Goal: Task Accomplishment & Management: Complete application form

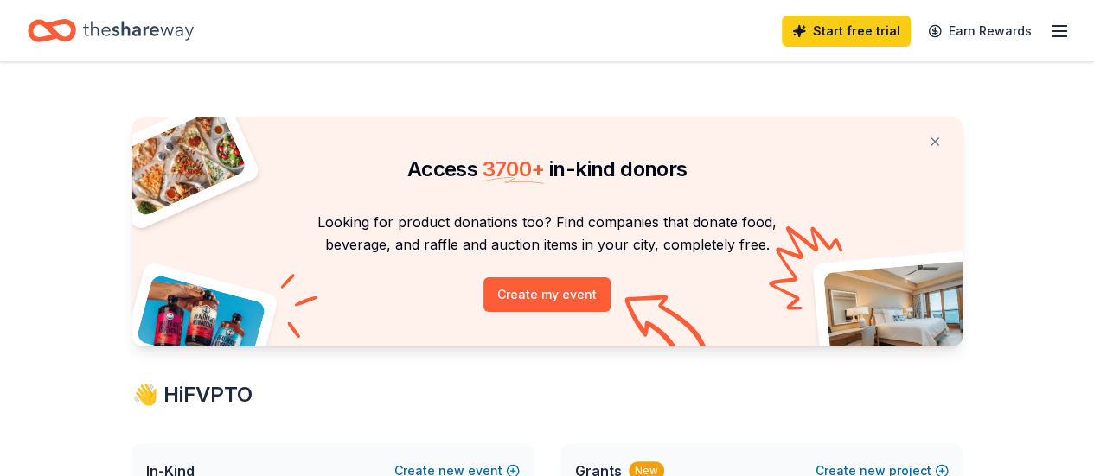
click at [1049, 34] on icon "button" at bounding box center [1059, 31] width 21 height 21
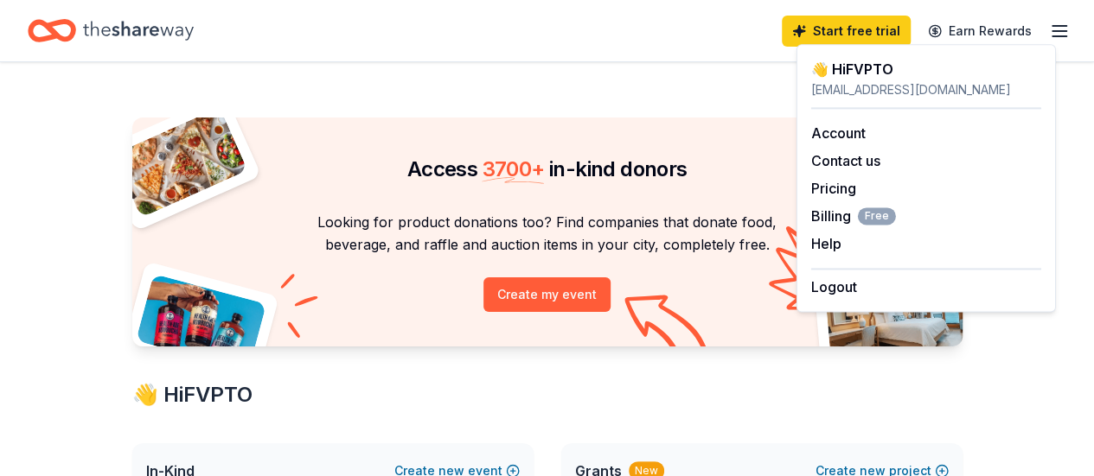
click at [183, 32] on icon "Home" at bounding box center [138, 30] width 111 height 35
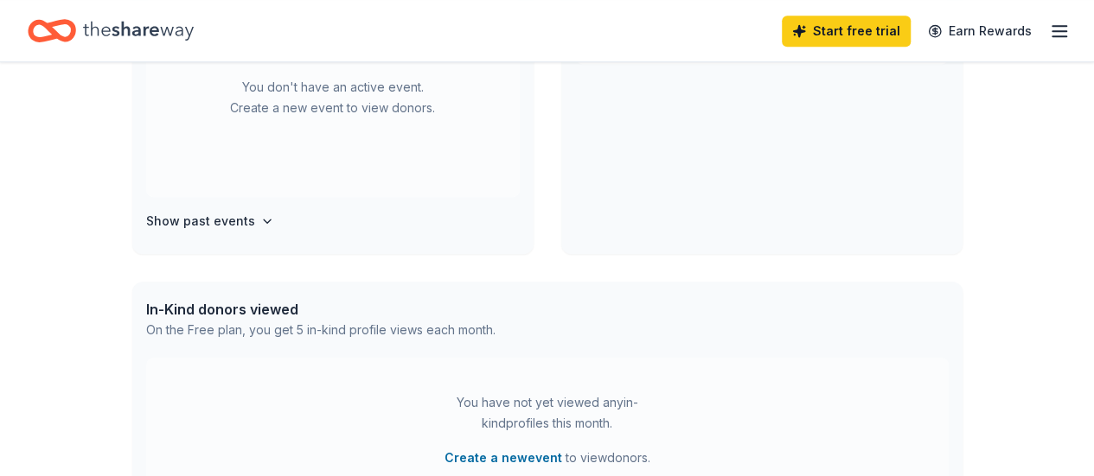
scroll to position [514, 0]
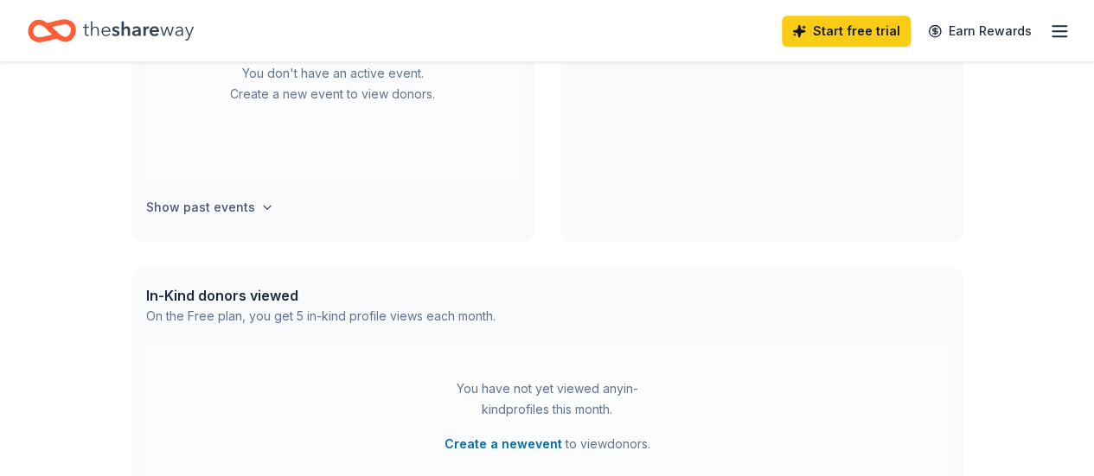
click at [260, 208] on icon "button" at bounding box center [267, 208] width 14 height 14
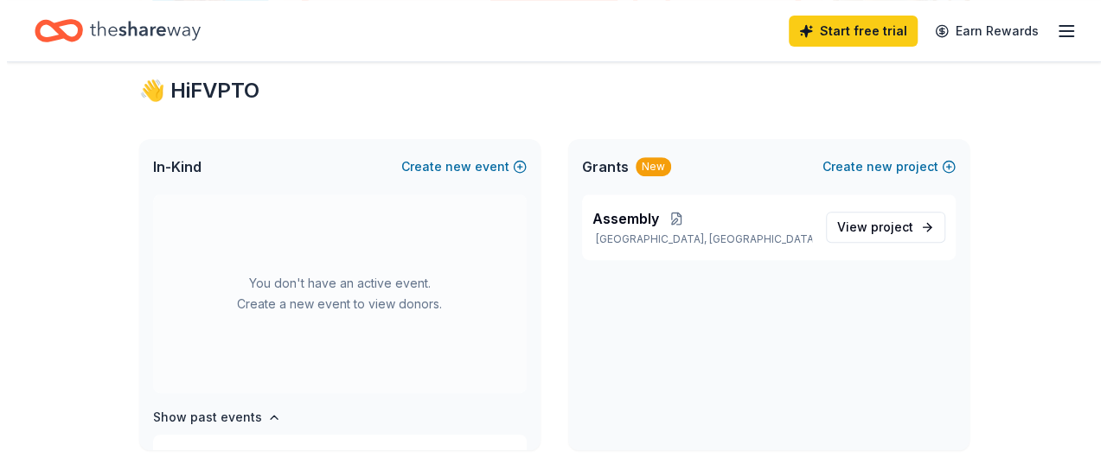
scroll to position [305, 0]
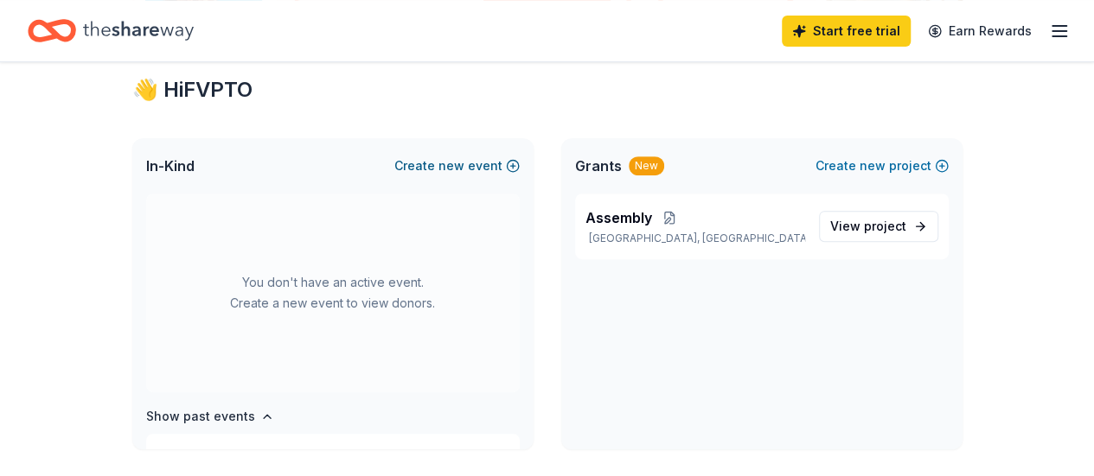
click at [413, 156] on button "Create new event" at bounding box center [456, 166] width 125 height 21
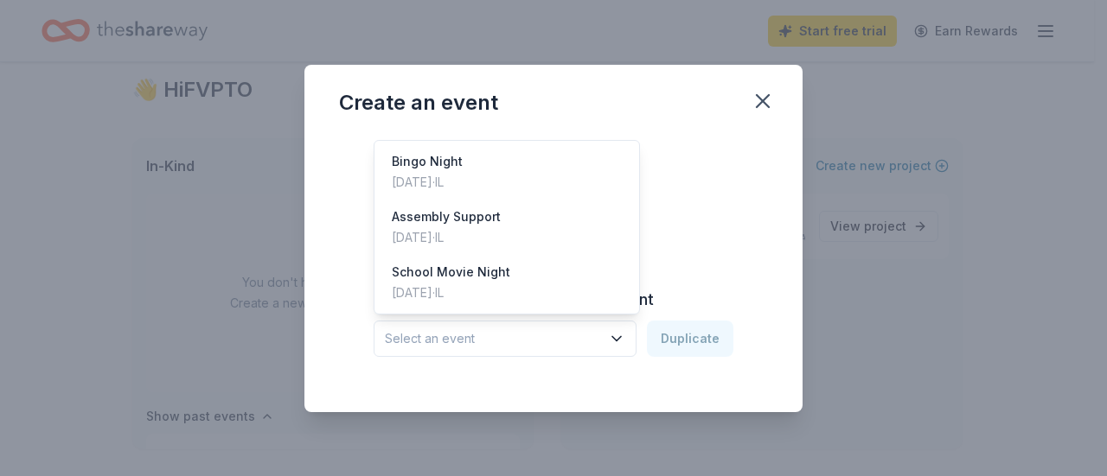
click at [521, 354] on button "Select an event" at bounding box center [505, 339] width 263 height 36
click at [450, 272] on div "School Movie Night" at bounding box center [451, 272] width 118 height 21
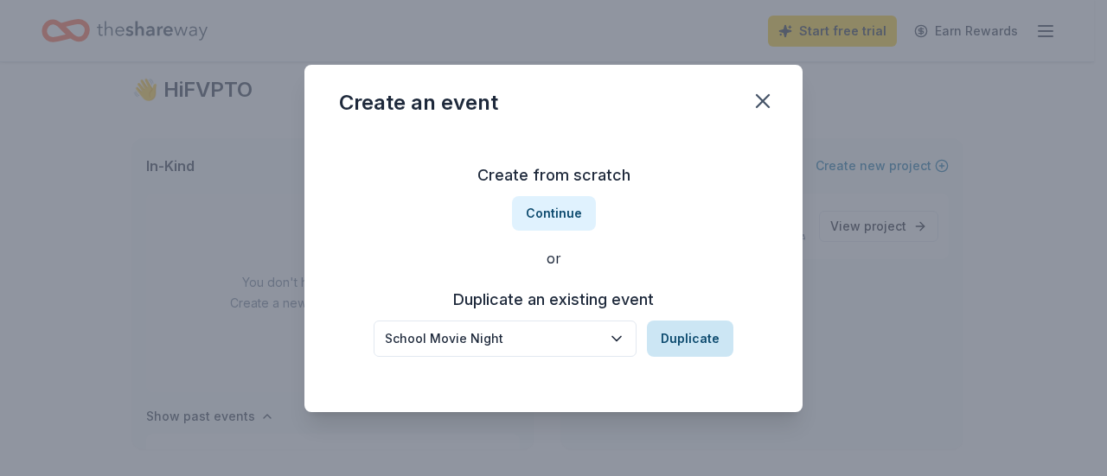
click at [683, 350] on button "Duplicate" at bounding box center [690, 339] width 86 height 36
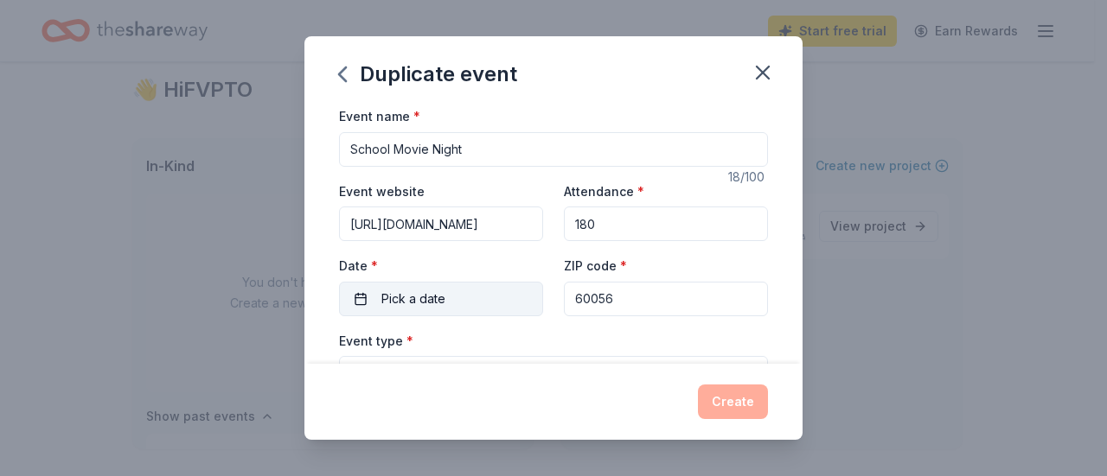
click at [482, 289] on button "Pick a date" at bounding box center [441, 299] width 204 height 35
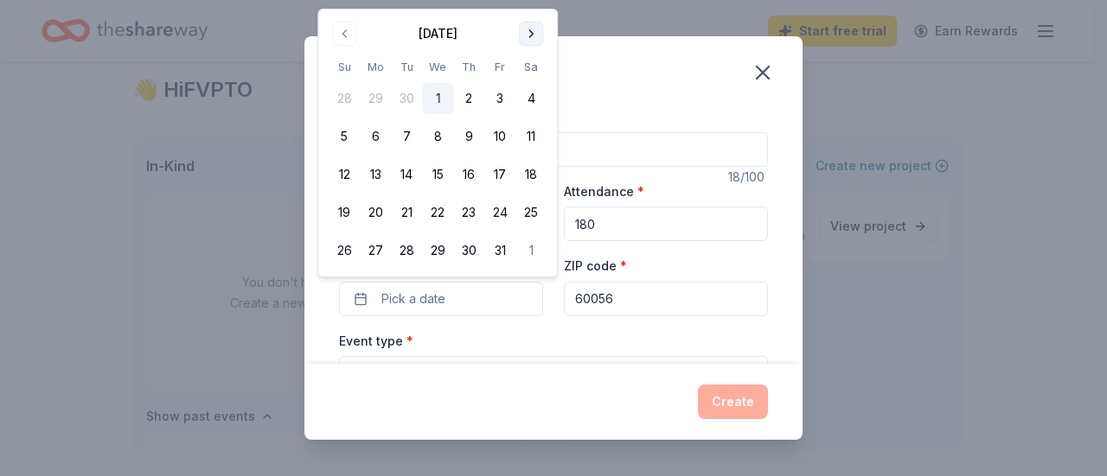
click at [533, 32] on button "Go to next month" at bounding box center [531, 34] width 24 height 24
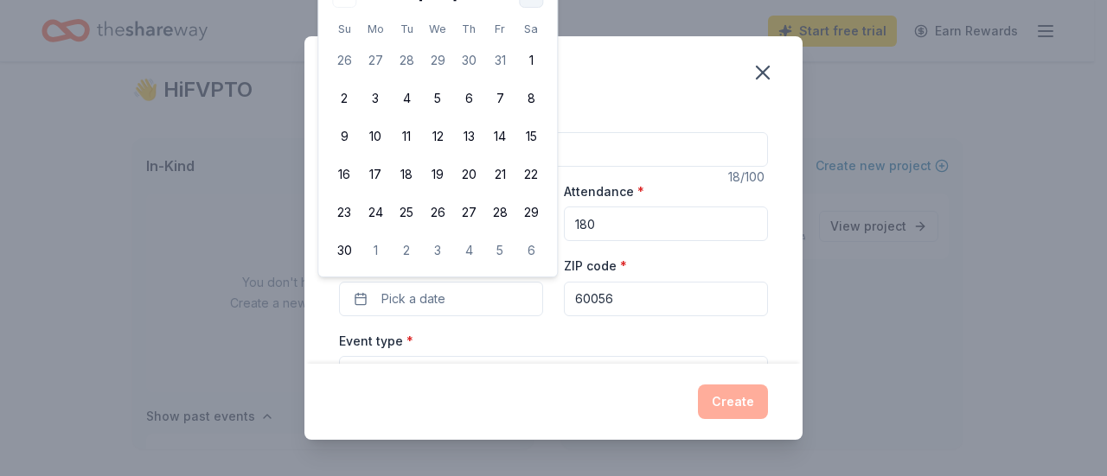
click at [533, 32] on th "Sa" at bounding box center [530, 29] width 31 height 18
click at [666, 82] on div "Duplicate event" at bounding box center [553, 70] width 498 height 69
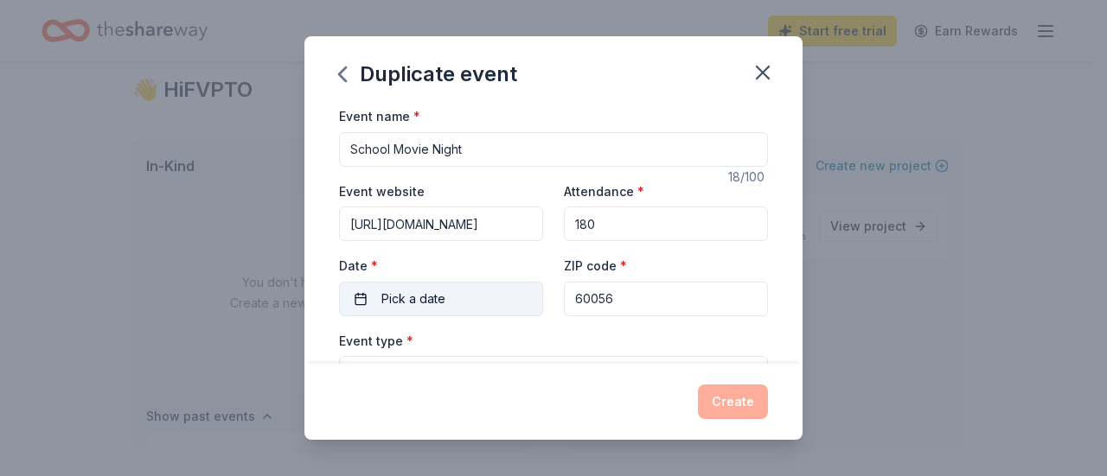
click at [359, 295] on button "Pick a date" at bounding box center [441, 299] width 204 height 35
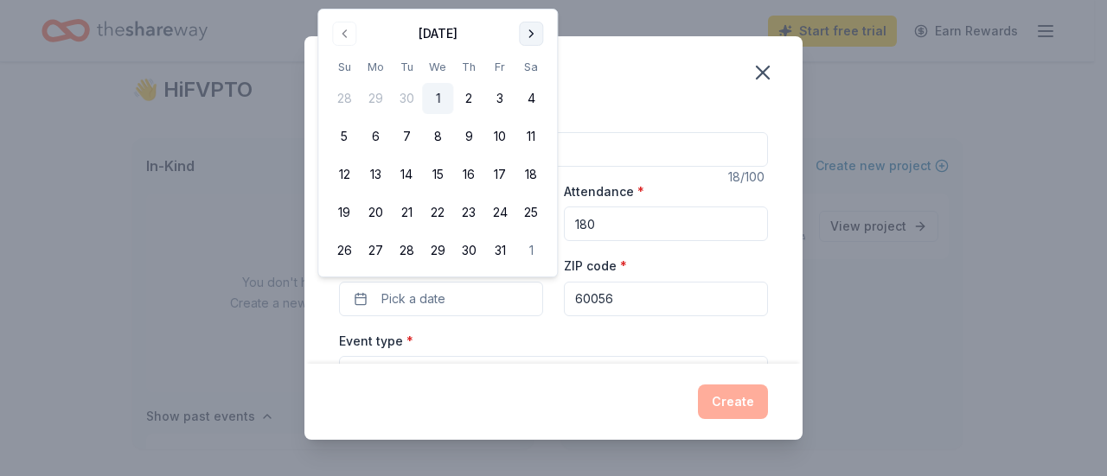
click at [533, 40] on button "Go to next month" at bounding box center [531, 34] width 24 height 24
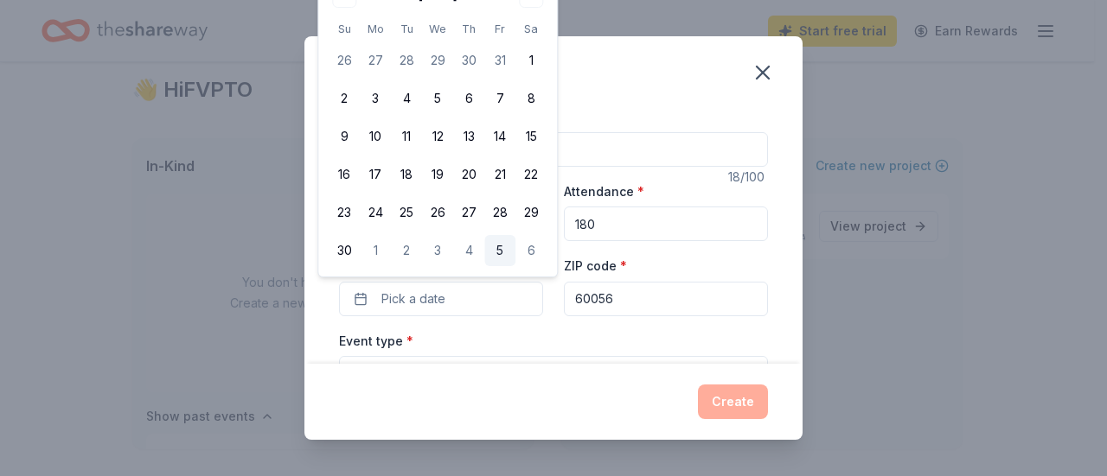
click at [500, 244] on button "5" at bounding box center [499, 250] width 31 height 31
click at [629, 330] on div "Event type * Food & drink Fundraiser" at bounding box center [553, 362] width 429 height 65
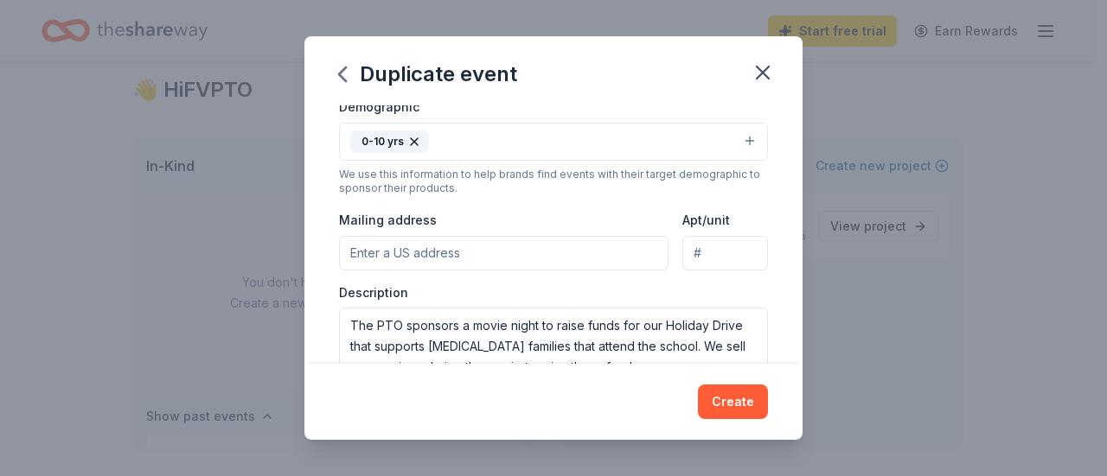
scroll to position [340, 0]
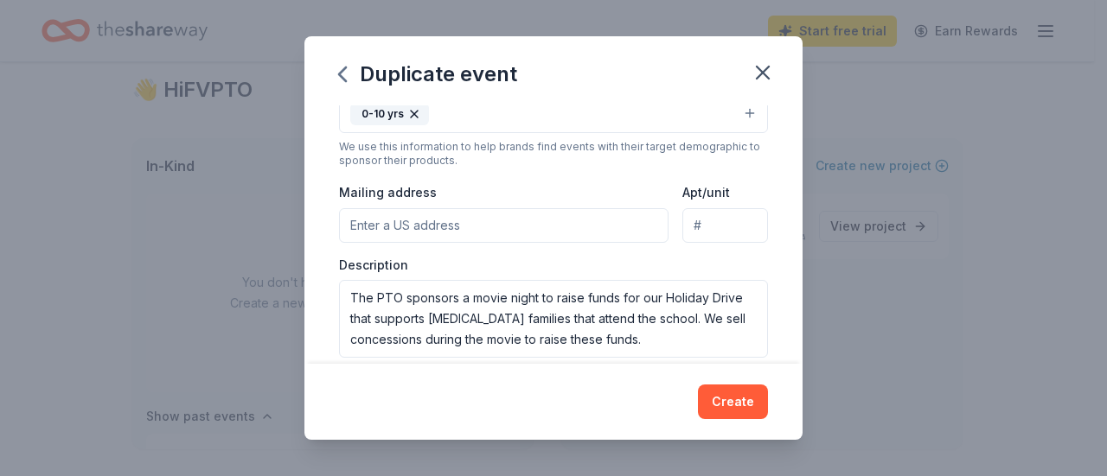
click at [443, 221] on input "Mailing address" at bounding box center [503, 225] width 329 height 35
type input "8"
type input "1901 West Estates Drive, Mount Prospect, IL, 60056"
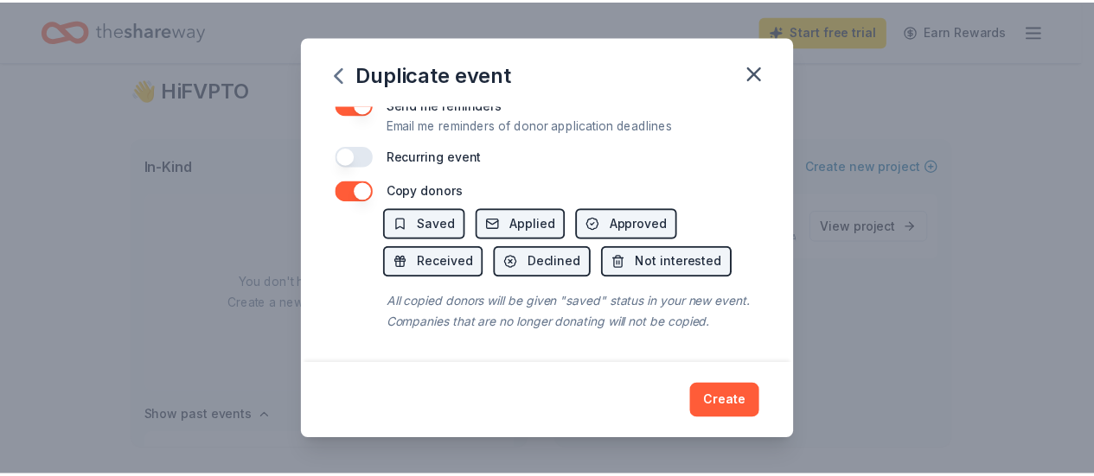
scroll to position [756, 0]
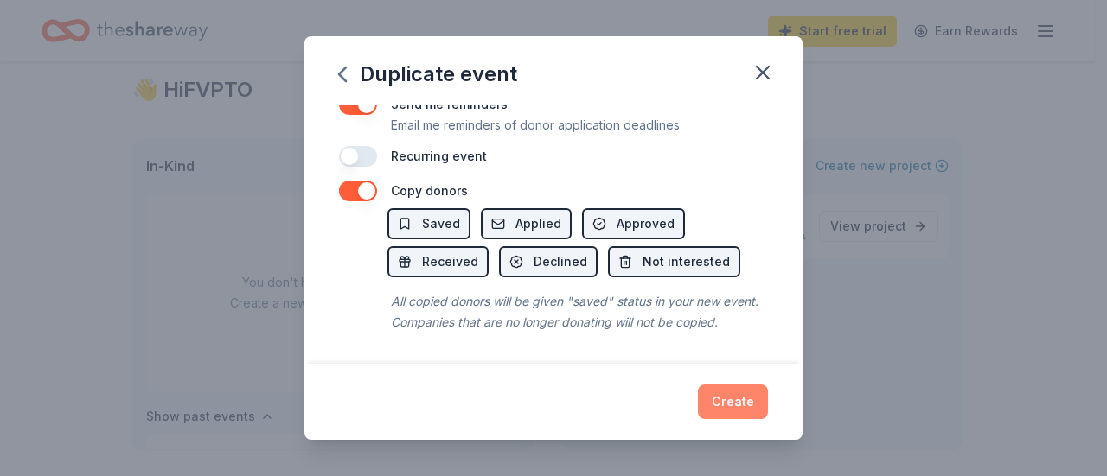
click at [726, 412] on button "Create" at bounding box center [733, 402] width 70 height 35
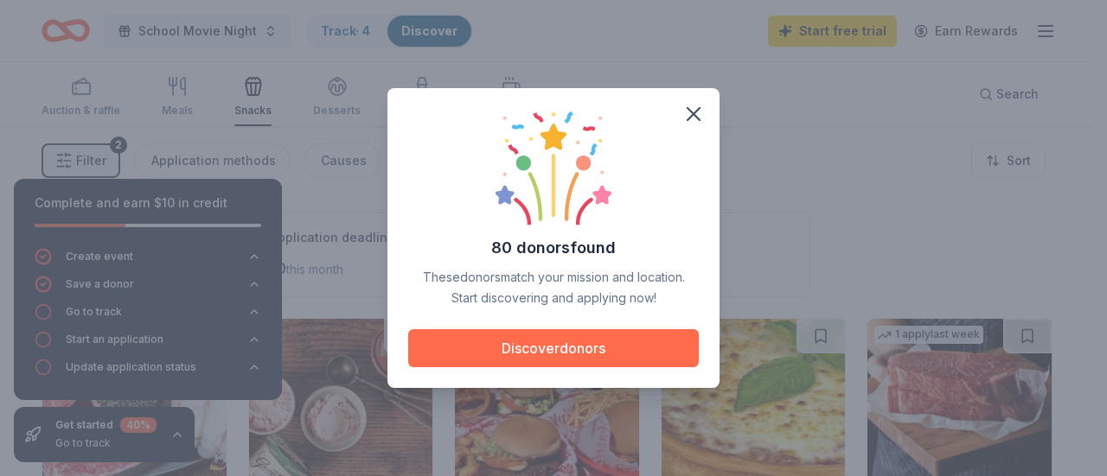
click at [565, 351] on button "Discover donors" at bounding box center [553, 348] width 291 height 38
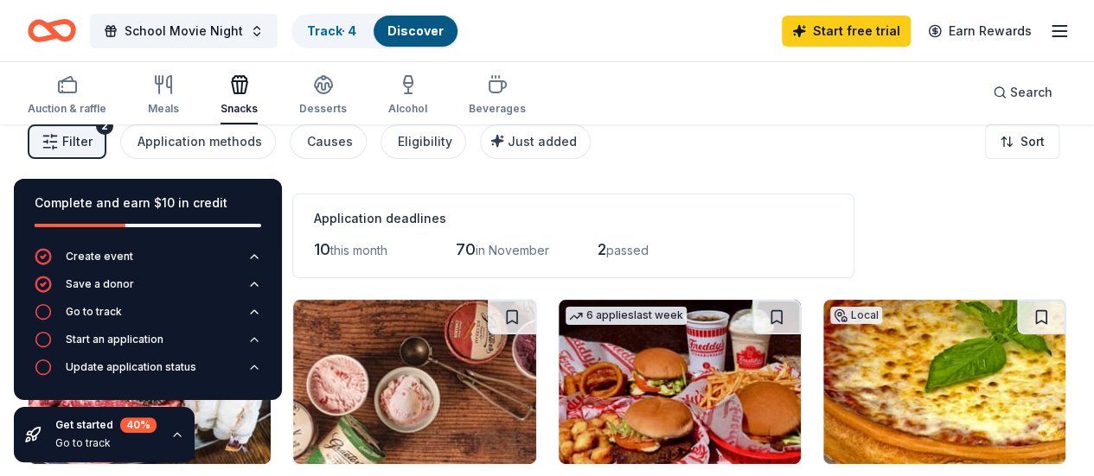
scroll to position [15, 0]
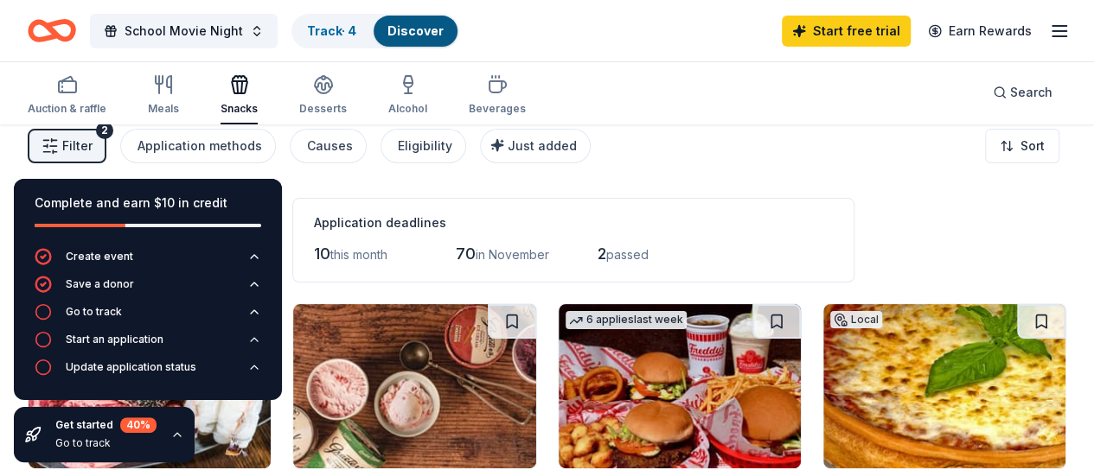
click at [263, 193] on div "Complete and earn $10 in credit" at bounding box center [148, 213] width 268 height 69
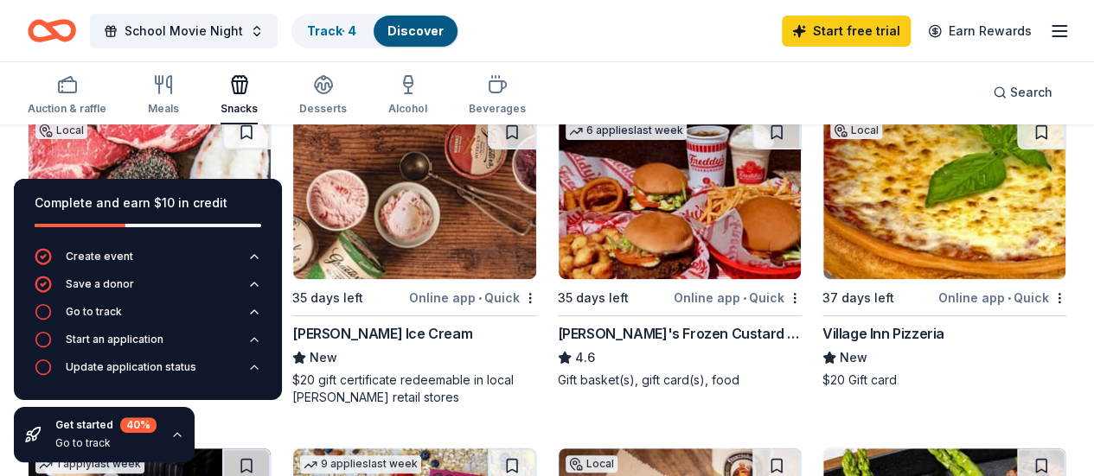
scroll to position [205, 0]
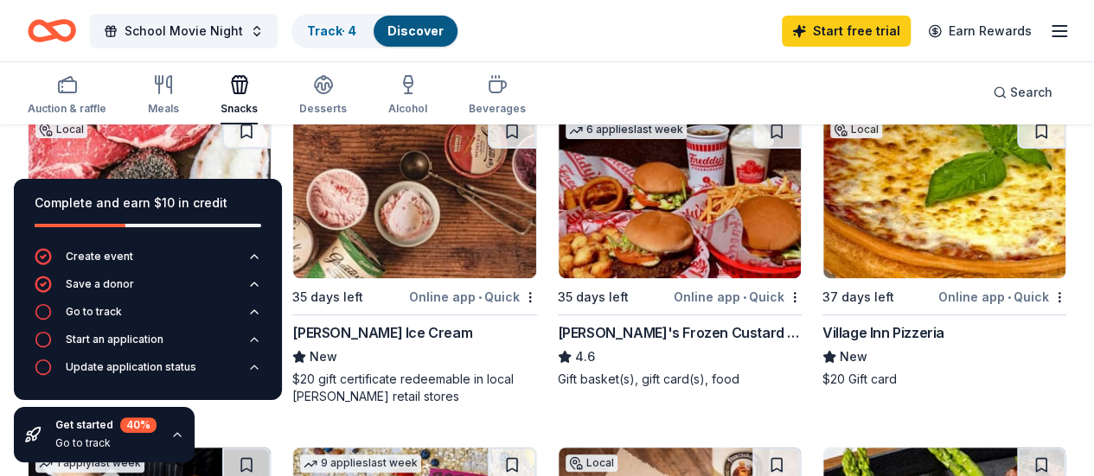
click at [261, 310] on div "Create event Save a donor Go to track Start an application Update application s…" at bounding box center [148, 324] width 268 height 152
click at [256, 315] on icon "button" at bounding box center [254, 312] width 14 height 14
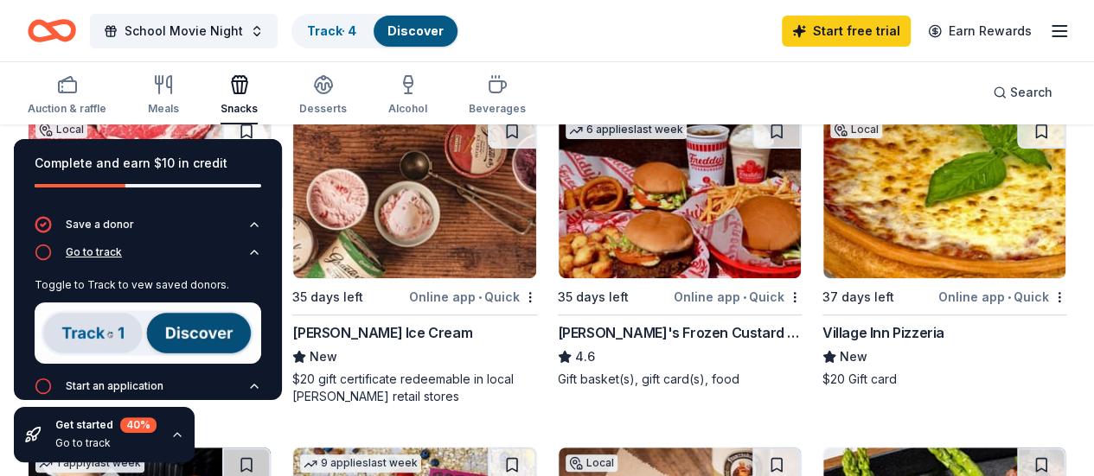
scroll to position [0, 0]
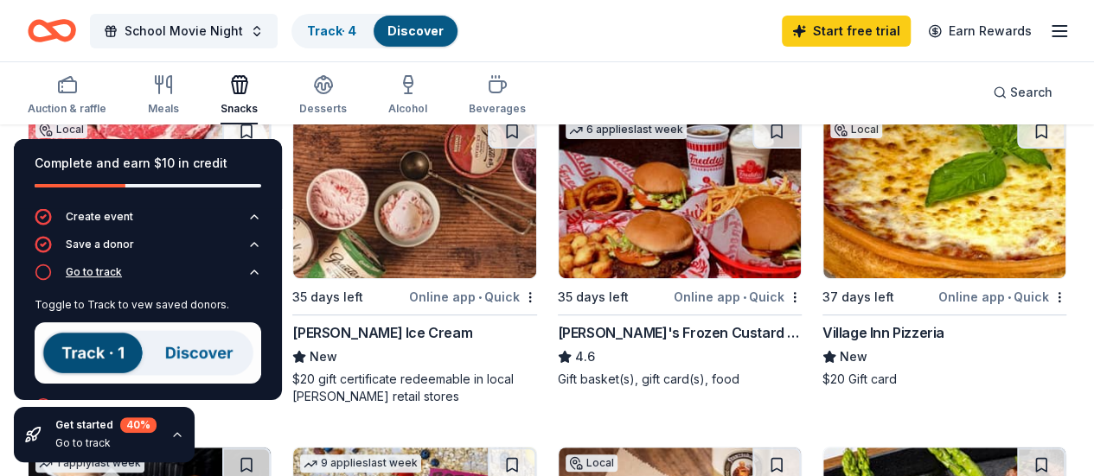
click at [44, 274] on icon "button" at bounding box center [43, 272] width 17 height 17
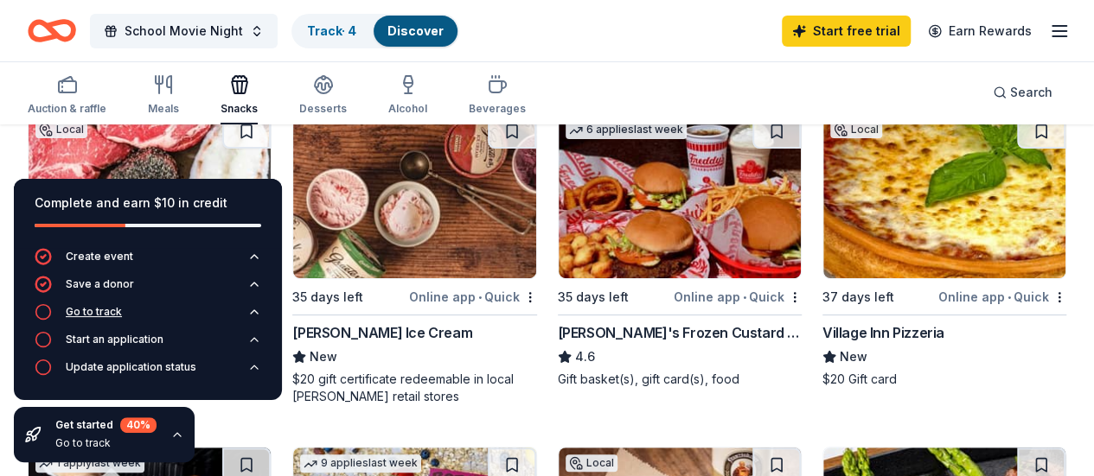
click at [46, 314] on icon "button" at bounding box center [43, 311] width 17 height 17
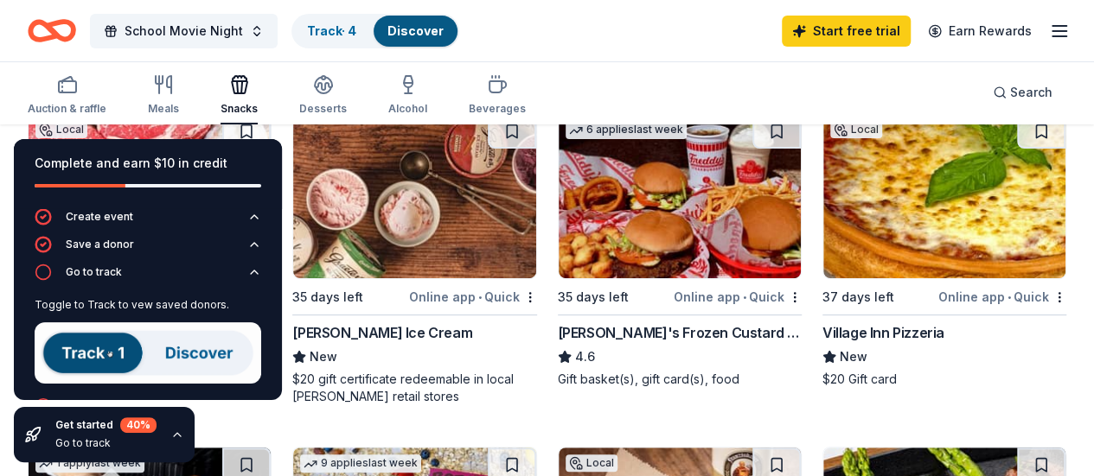
click at [75, 350] on img at bounding box center [148, 353] width 227 height 61
click at [175, 356] on img at bounding box center [148, 353] width 227 height 61
click at [544, 29] on div "School Movie Night Track · 4 Discover Start free trial Earn Rewards" at bounding box center [547, 30] width 1038 height 41
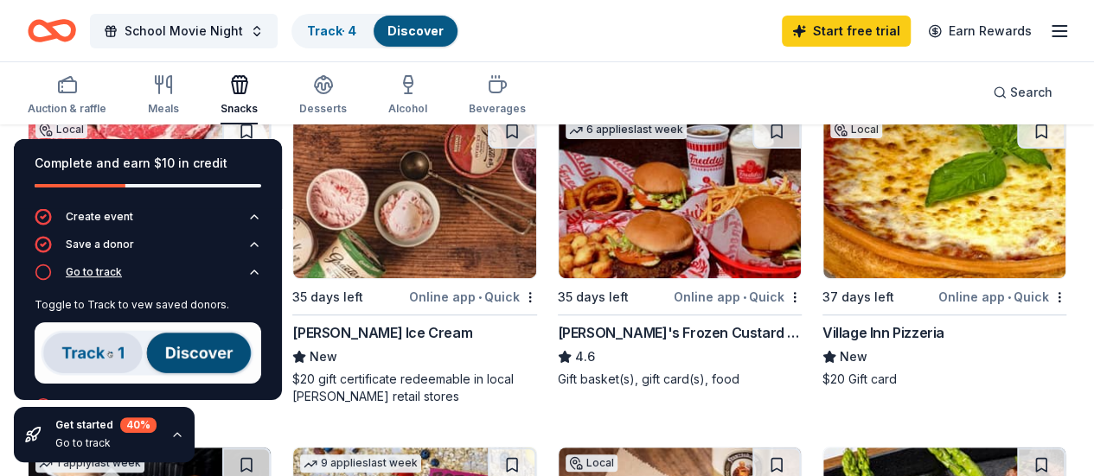
click at [247, 267] on icon "button" at bounding box center [254, 272] width 14 height 14
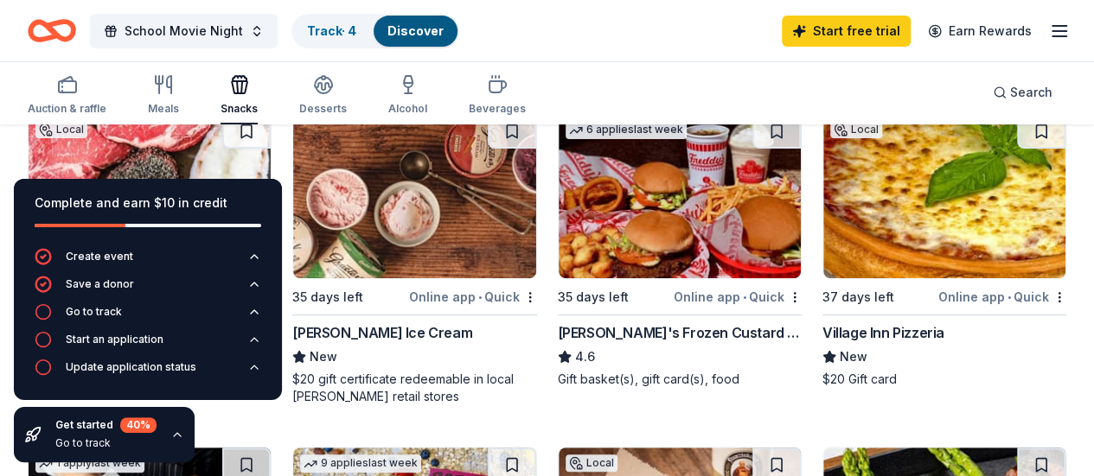
click at [159, 440] on div "Get started 40 % Go to track" at bounding box center [104, 434] width 181 height 55
click at [47, 341] on icon "button" at bounding box center [43, 339] width 17 height 17
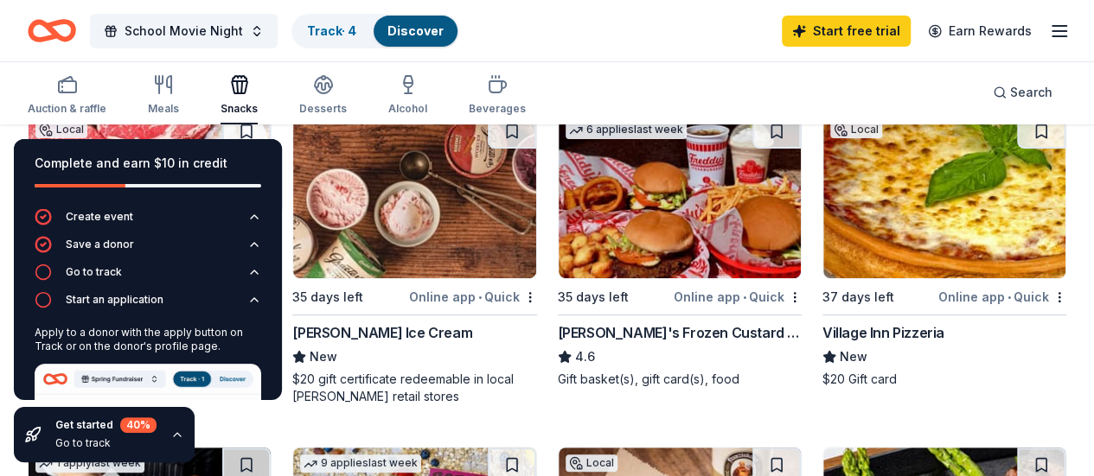
click at [47, 334] on div "Apply to a donor with the apply button on Track or on the donor's profile page." at bounding box center [148, 340] width 227 height 28
click at [240, 290] on button "Go to track" at bounding box center [148, 278] width 227 height 28
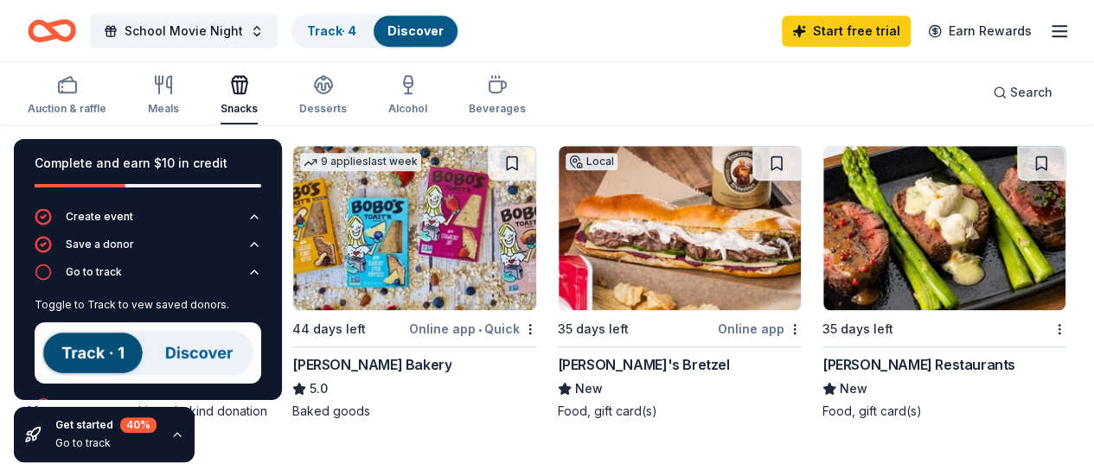
scroll to position [506, 0]
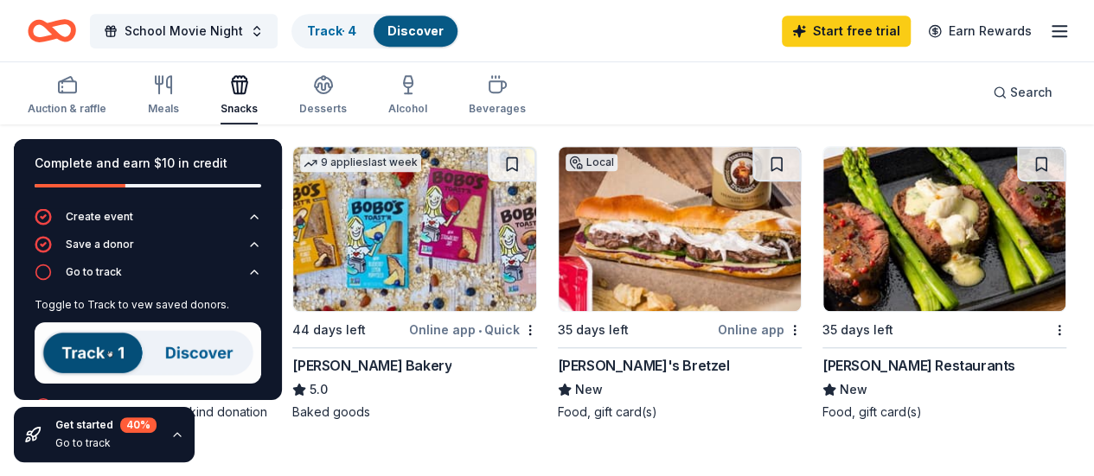
click at [183, 430] on div "Get started 40 % Go to track" at bounding box center [104, 434] width 181 height 55
click at [176, 438] on icon "button" at bounding box center [177, 435] width 14 height 14
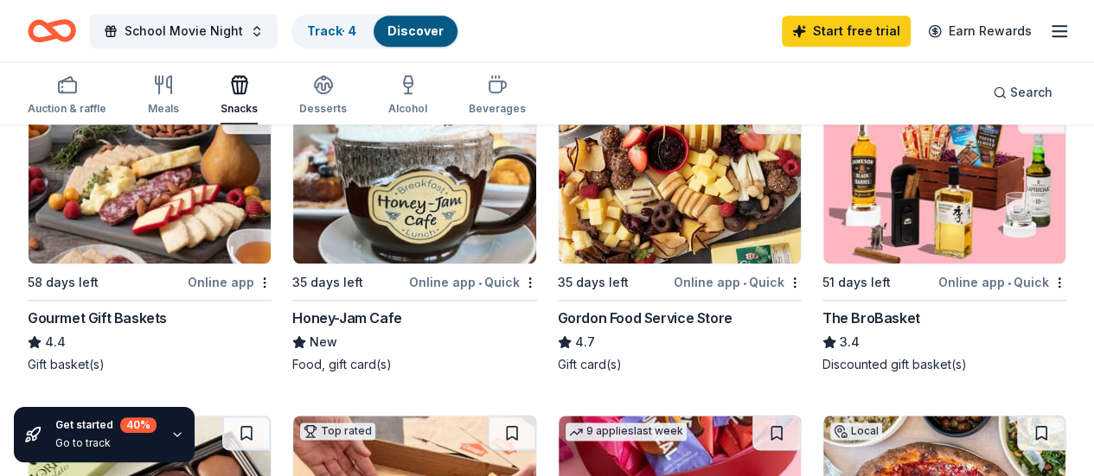
scroll to position [889, 0]
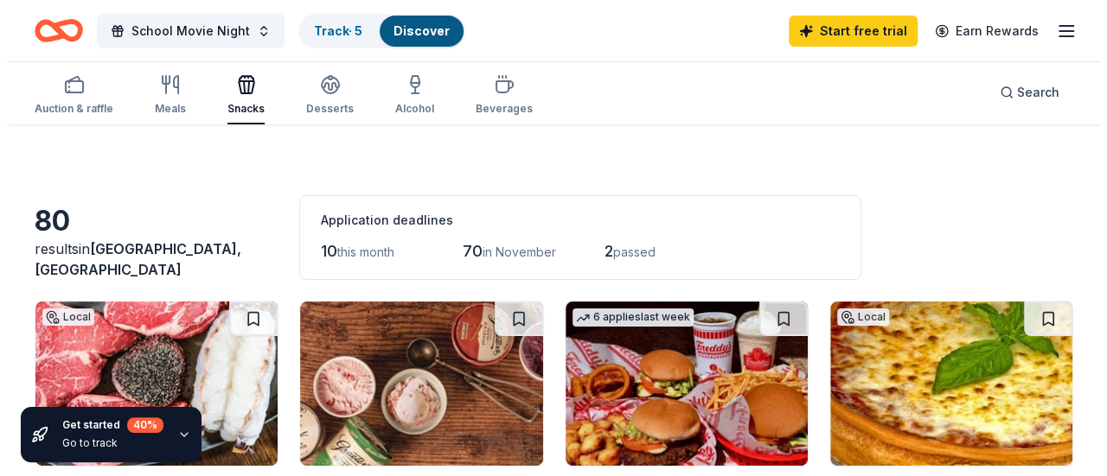
scroll to position [0, 0]
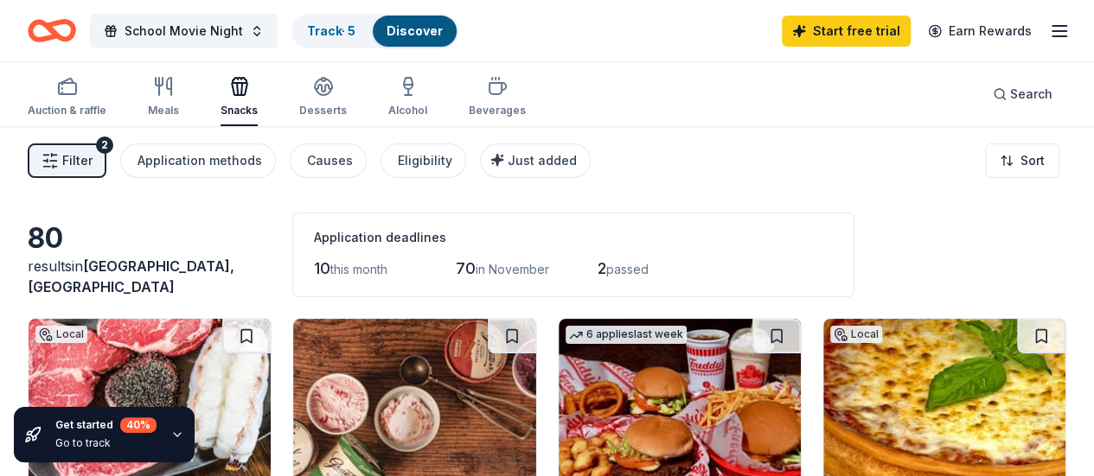
click at [80, 171] on button "Filter 2" at bounding box center [67, 161] width 79 height 35
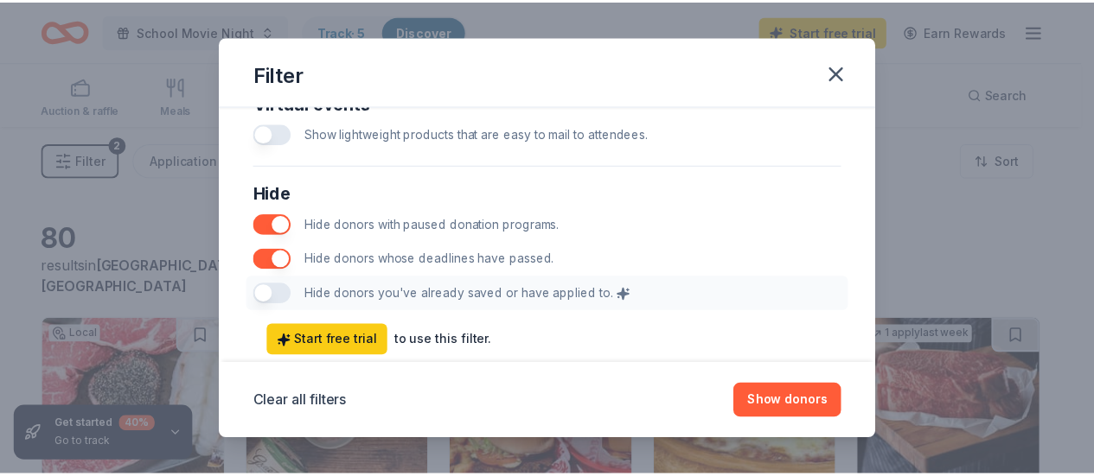
scroll to position [995, 0]
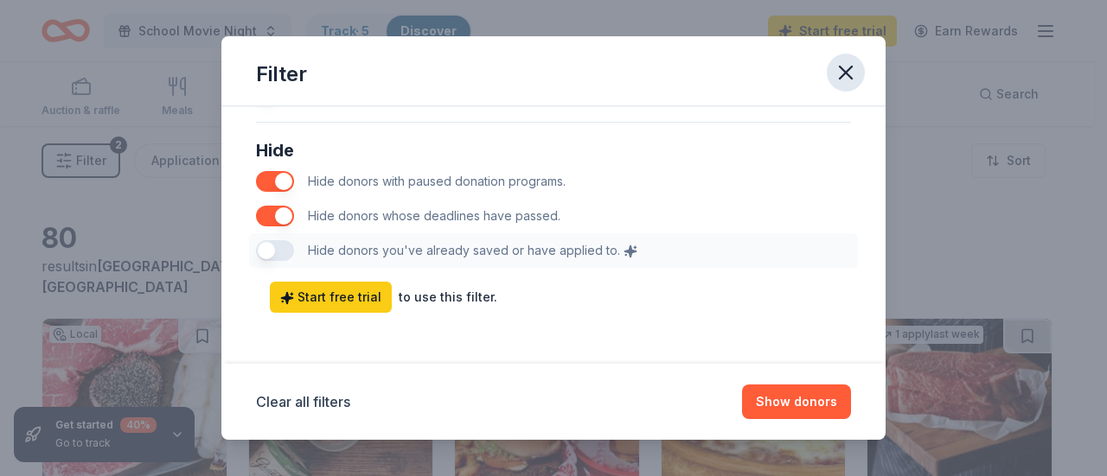
click at [837, 71] on icon "button" at bounding box center [846, 73] width 24 height 24
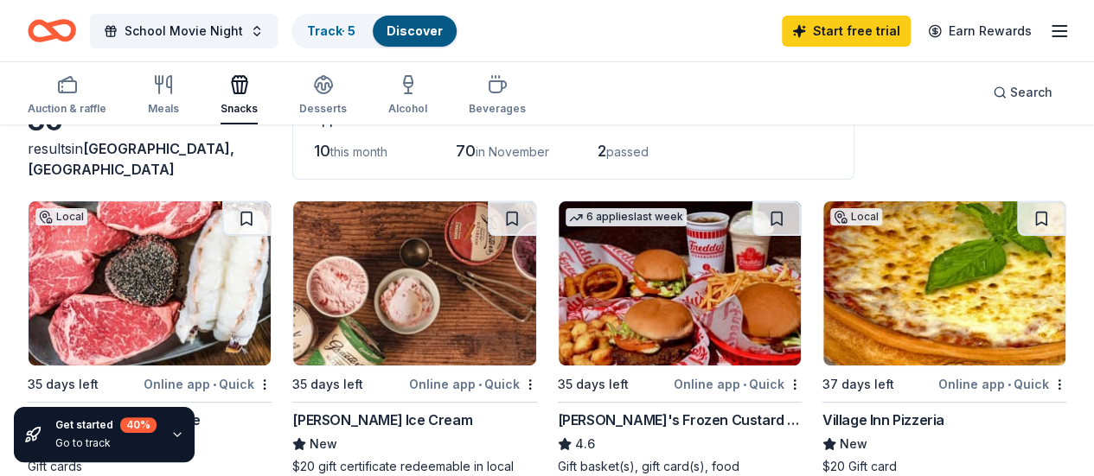
scroll to position [0, 0]
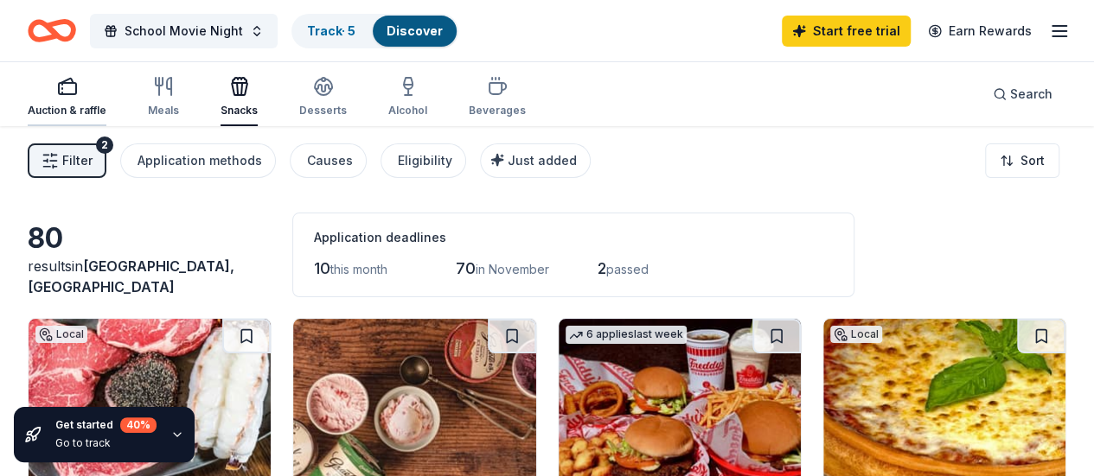
click at [62, 93] on icon "button" at bounding box center [62, 94] width 0 height 2
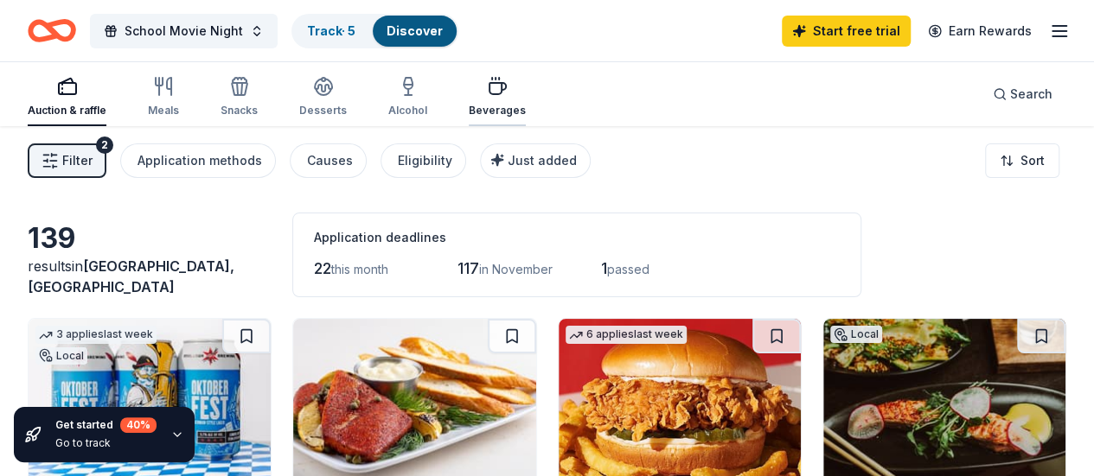
click at [501, 92] on icon "button" at bounding box center [497, 86] width 21 height 21
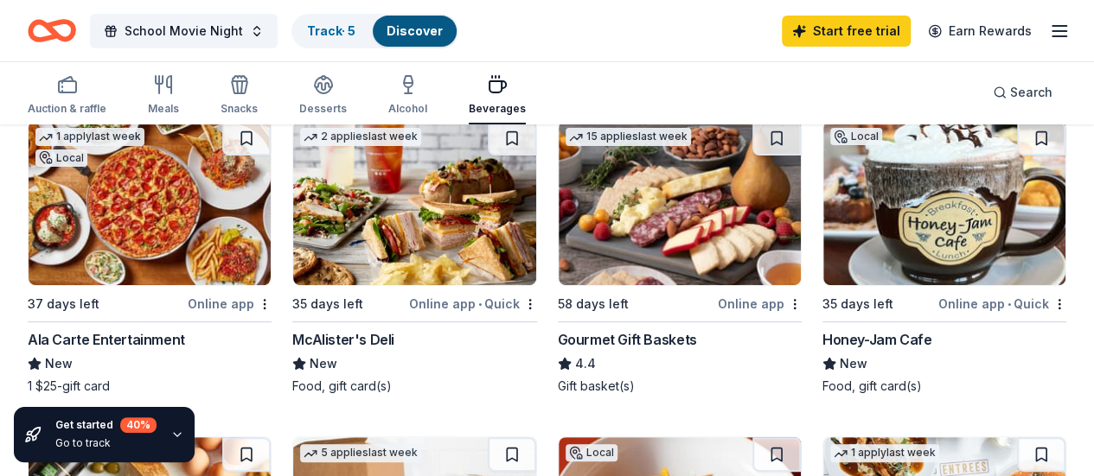
scroll to position [201, 0]
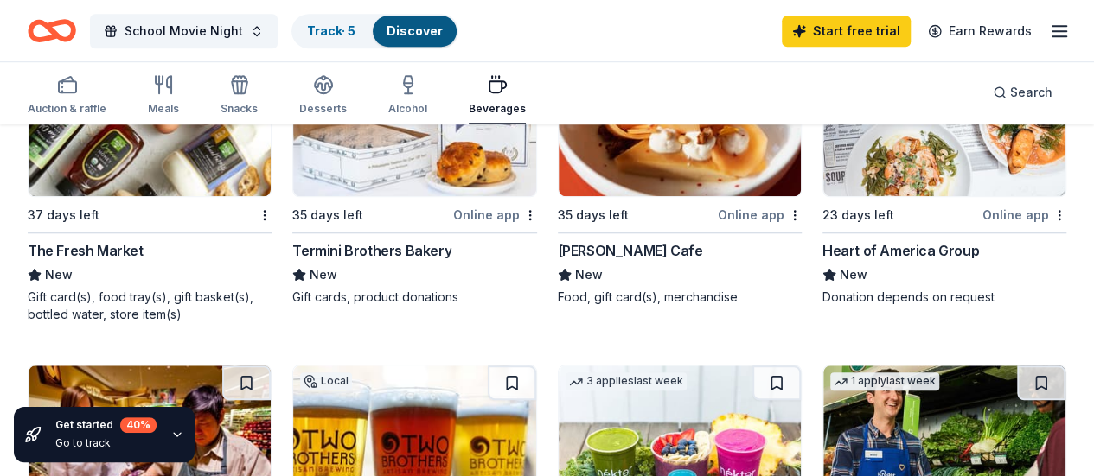
scroll to position [604, 0]
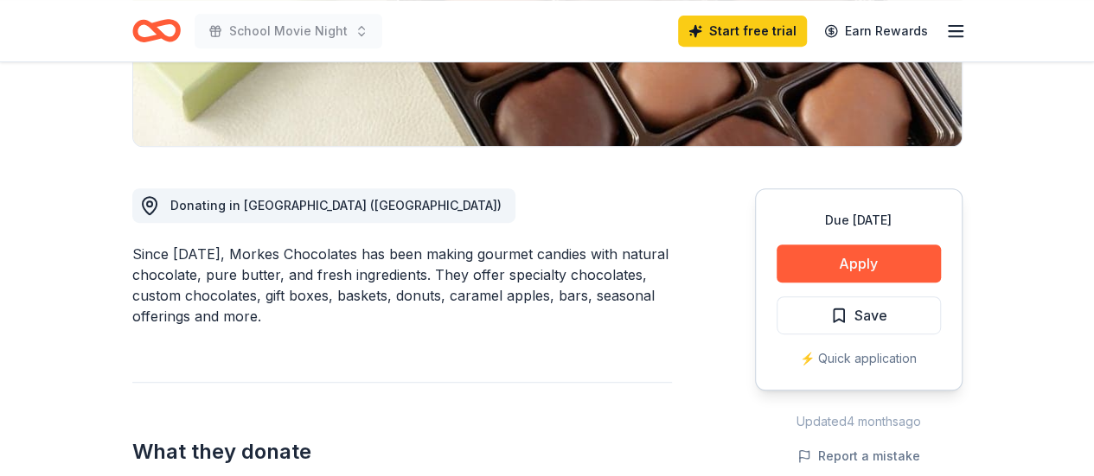
scroll to position [380, 0]
click at [808, 353] on div "⚡️ Quick application" at bounding box center [858, 358] width 164 height 21
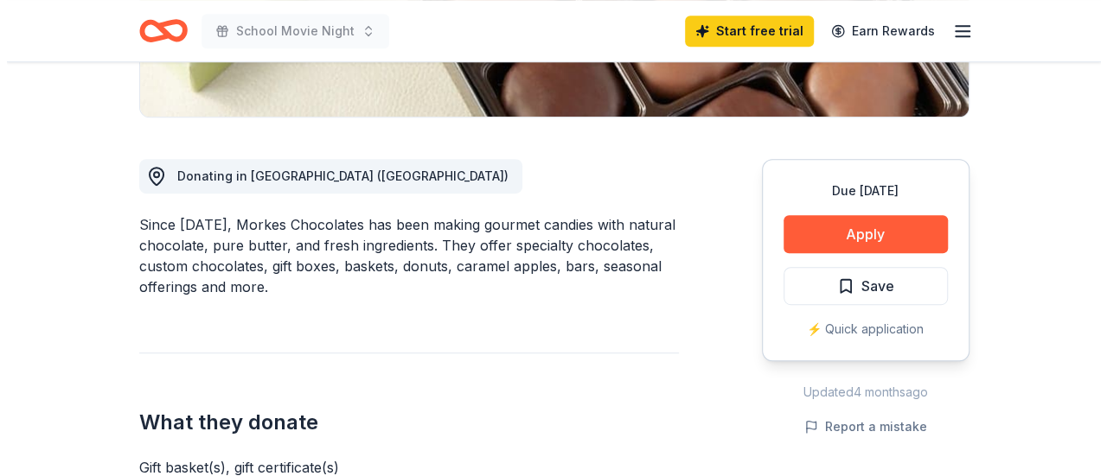
scroll to position [419, 0]
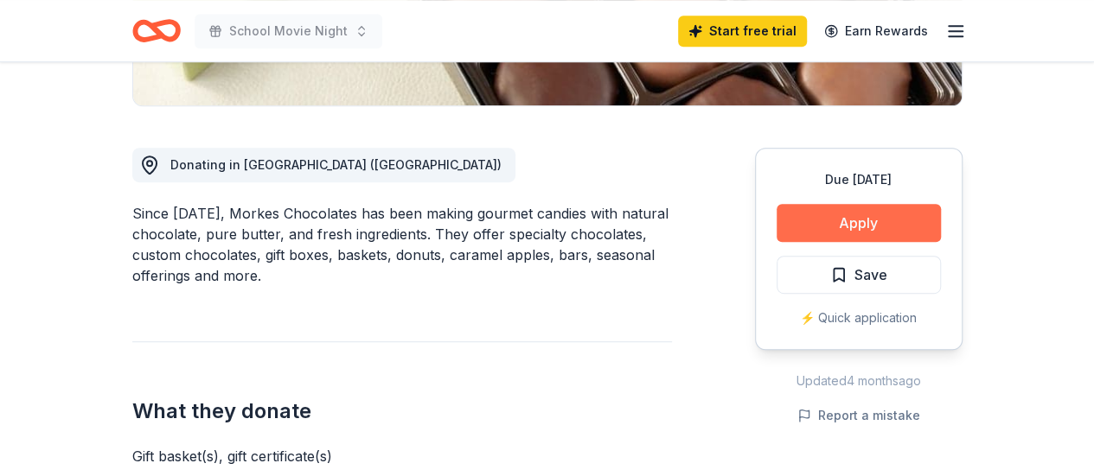
click at [828, 224] on button "Apply" at bounding box center [858, 223] width 164 height 38
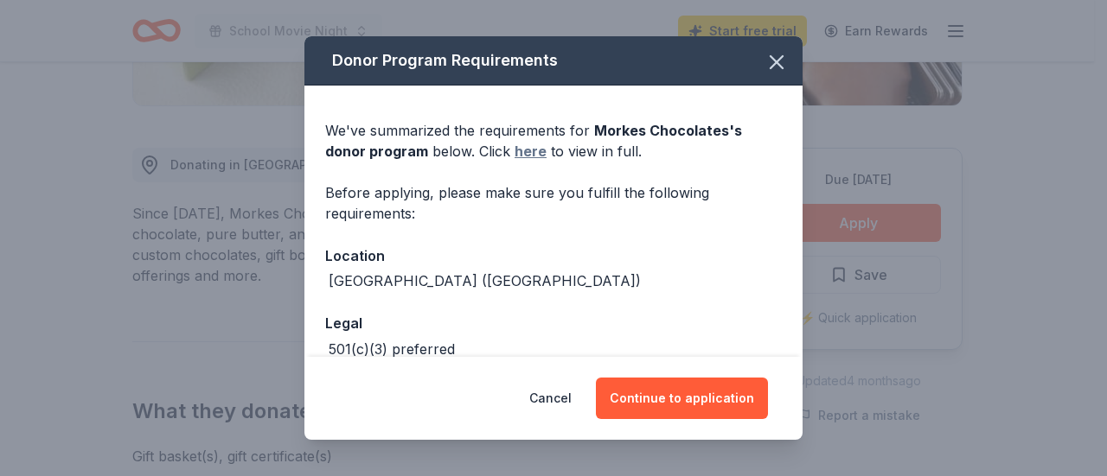
click at [529, 152] on link "here" at bounding box center [530, 151] width 32 height 21
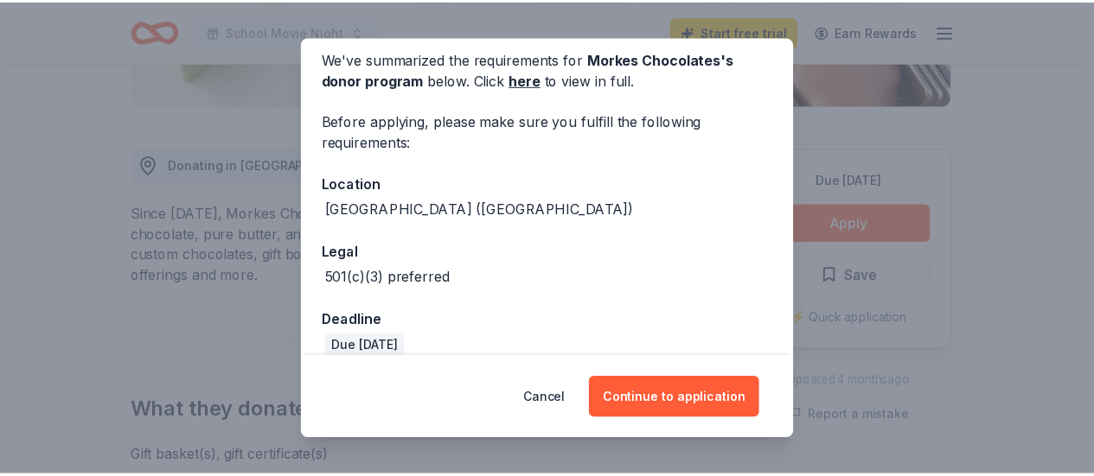
scroll to position [93, 0]
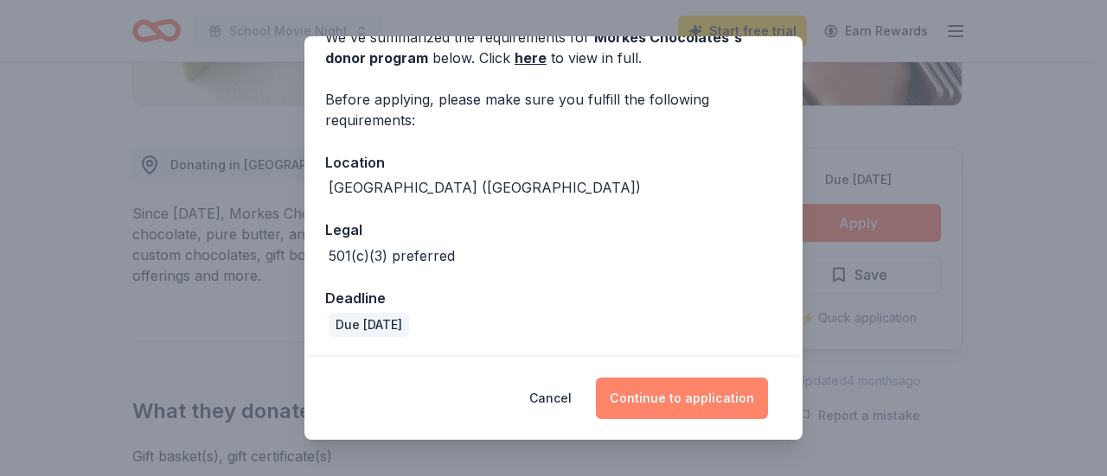
click at [637, 398] on button "Continue to application" at bounding box center [682, 399] width 172 height 42
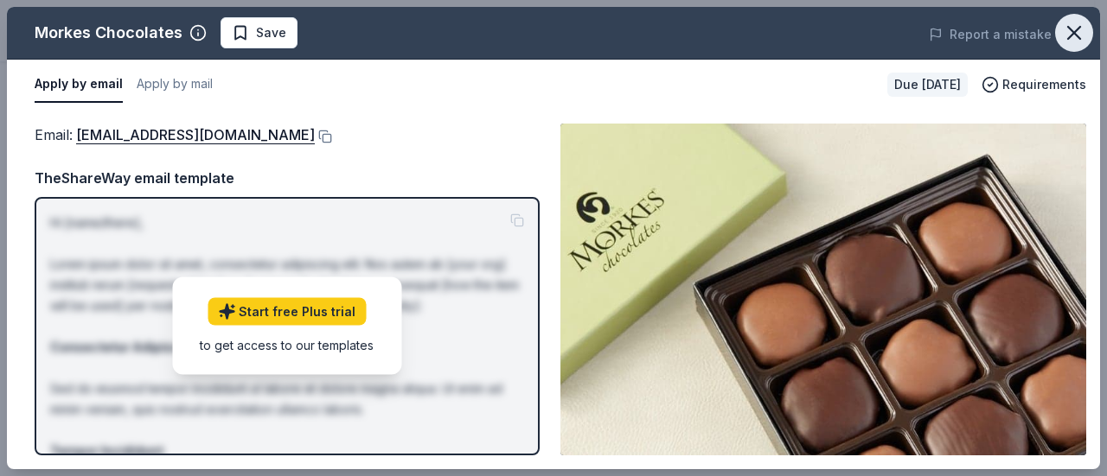
click at [1078, 34] on icon "button" at bounding box center [1074, 33] width 24 height 24
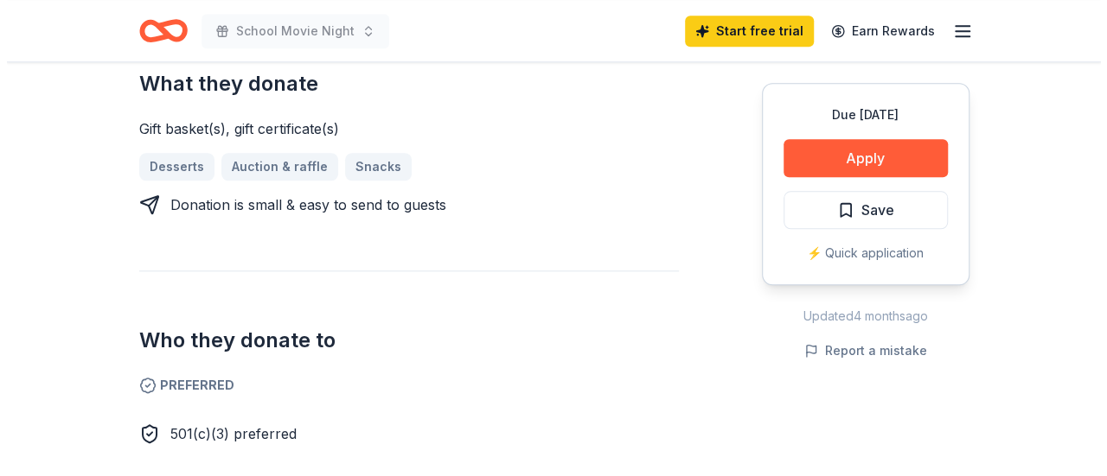
scroll to position [745, 0]
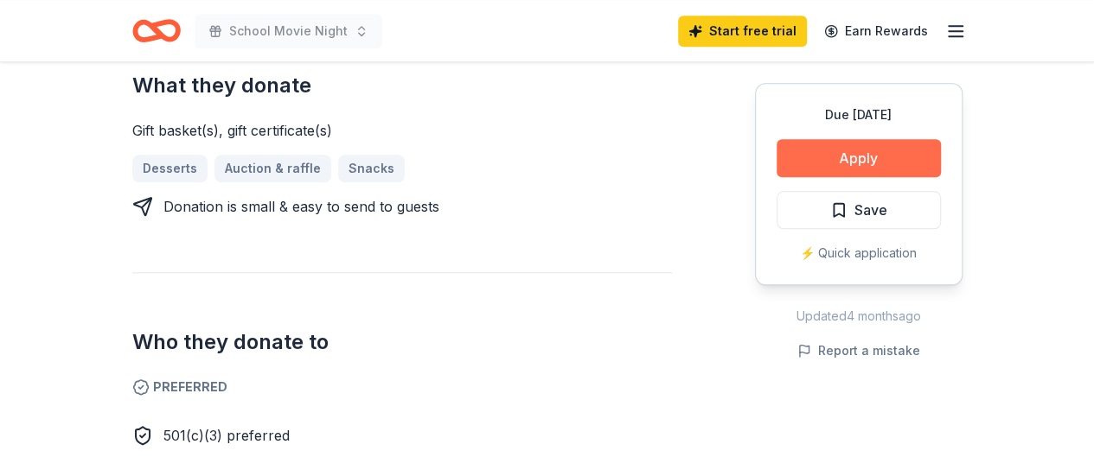
click at [816, 157] on button "Apply" at bounding box center [858, 158] width 164 height 38
click at [827, 165] on button "Apply" at bounding box center [858, 158] width 164 height 38
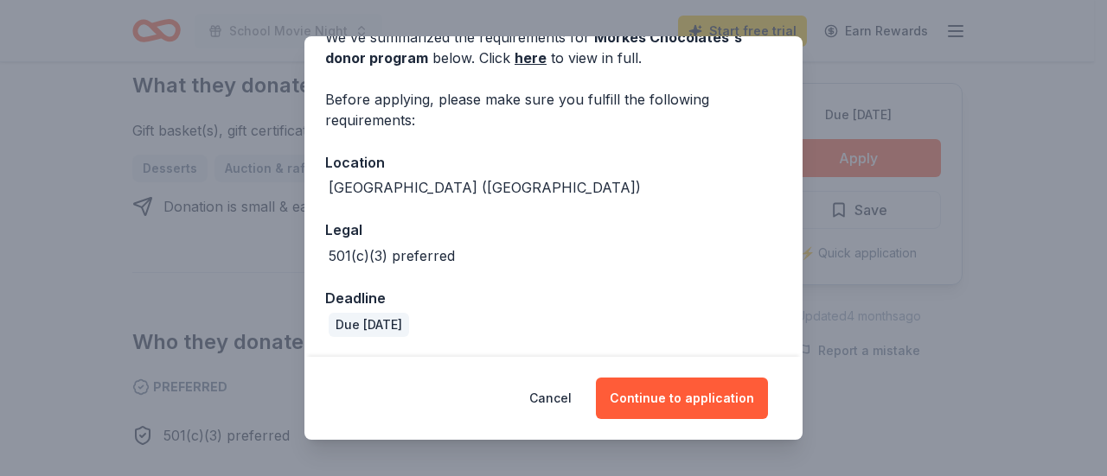
scroll to position [0, 0]
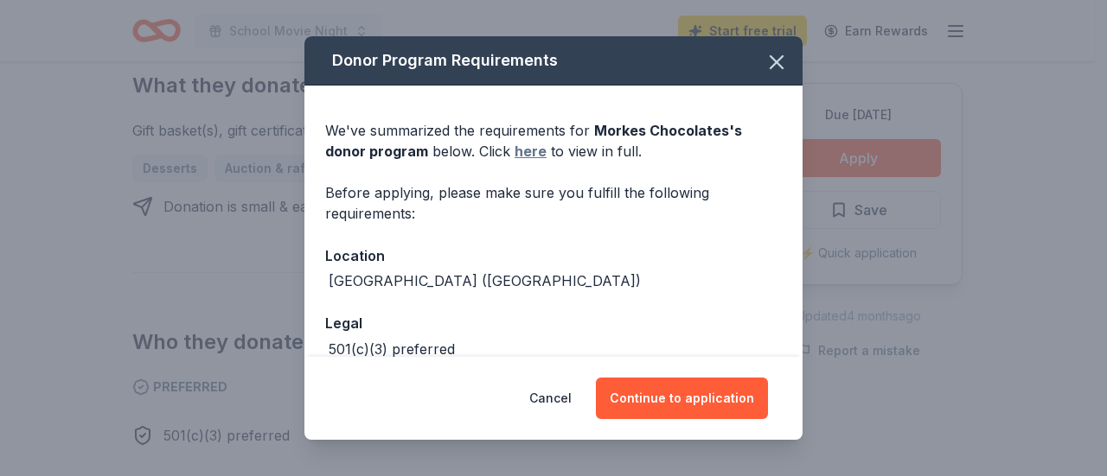
click at [522, 150] on link "here" at bounding box center [530, 151] width 32 height 21
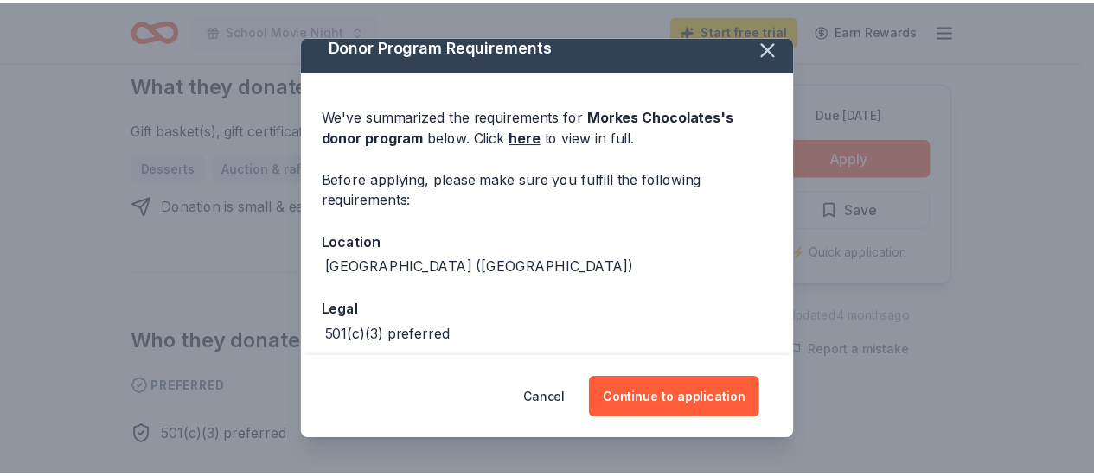
scroll to position [3, 0]
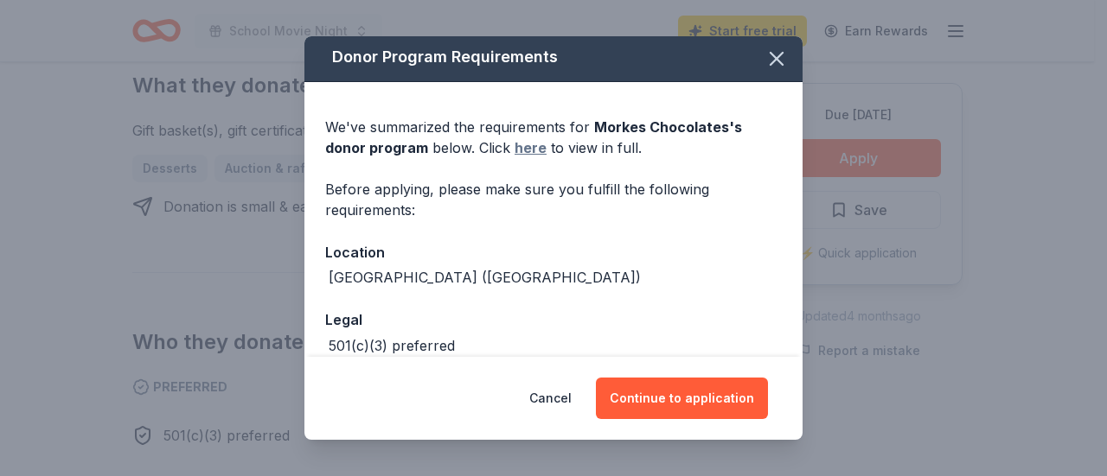
click at [527, 140] on link "here" at bounding box center [530, 147] width 32 height 21
click at [764, 60] on icon "button" at bounding box center [776, 59] width 24 height 24
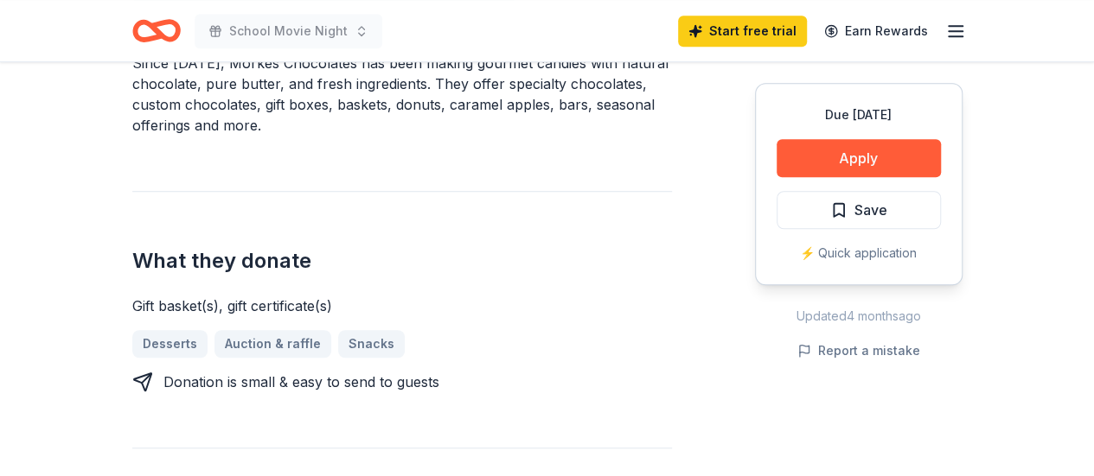
scroll to position [578, 0]
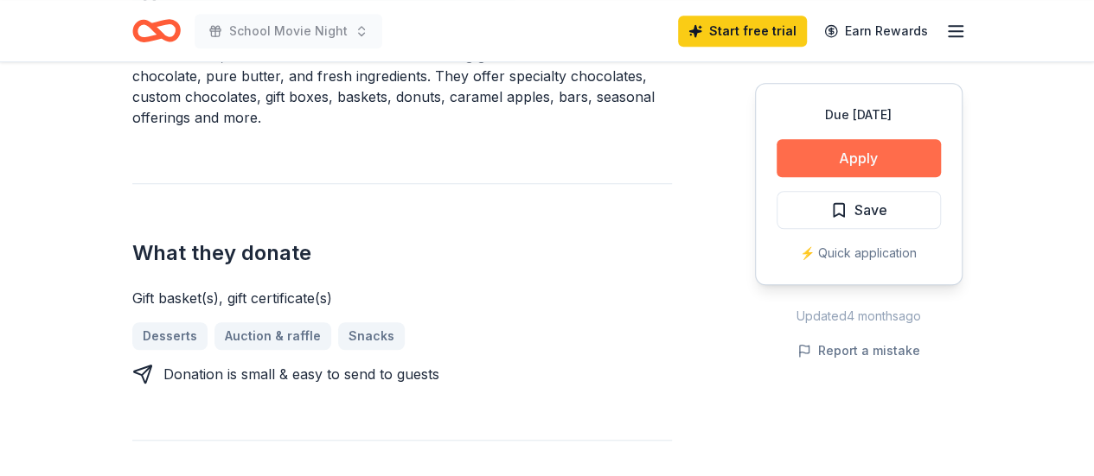
click at [795, 165] on button "Apply" at bounding box center [858, 158] width 164 height 38
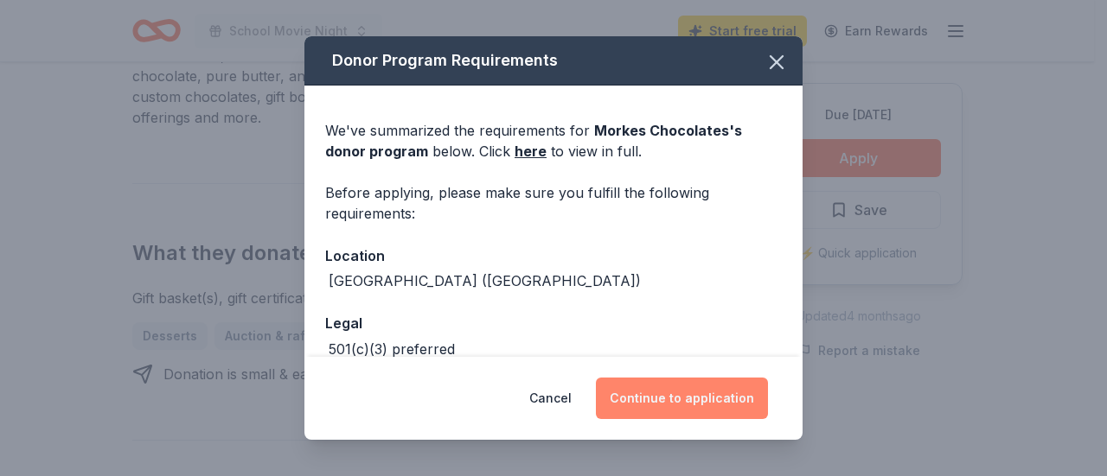
click at [654, 397] on button "Continue to application" at bounding box center [682, 399] width 172 height 42
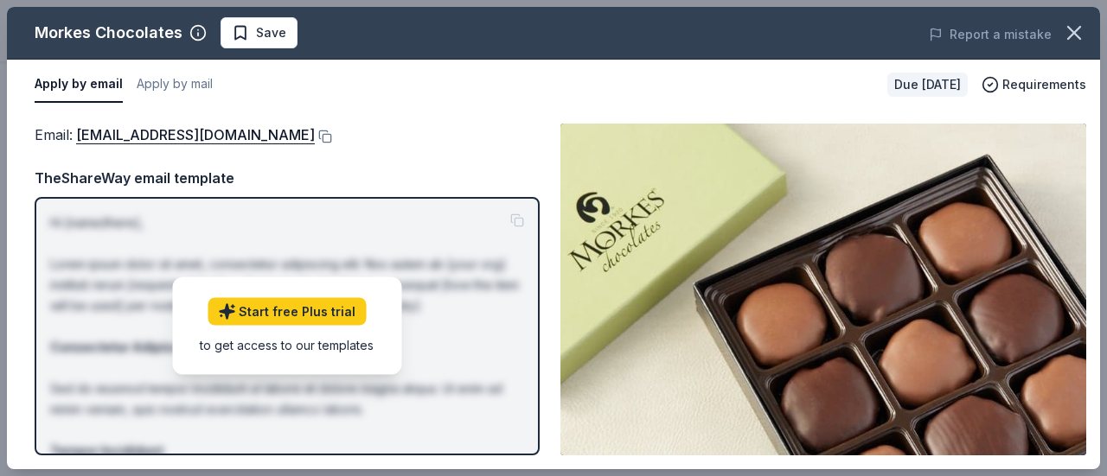
drag, startPoint x: 533, startPoint y: 209, endPoint x: 375, endPoint y: 138, distance: 173.4
click at [375, 138] on div "Email : yummy@morkeschocolates.com TheShareWay email template Hi [name/there], …" at bounding box center [287, 290] width 505 height 332
click at [315, 140] on button at bounding box center [323, 137] width 17 height 14
click at [1072, 37] on icon "button" at bounding box center [1074, 33] width 24 height 24
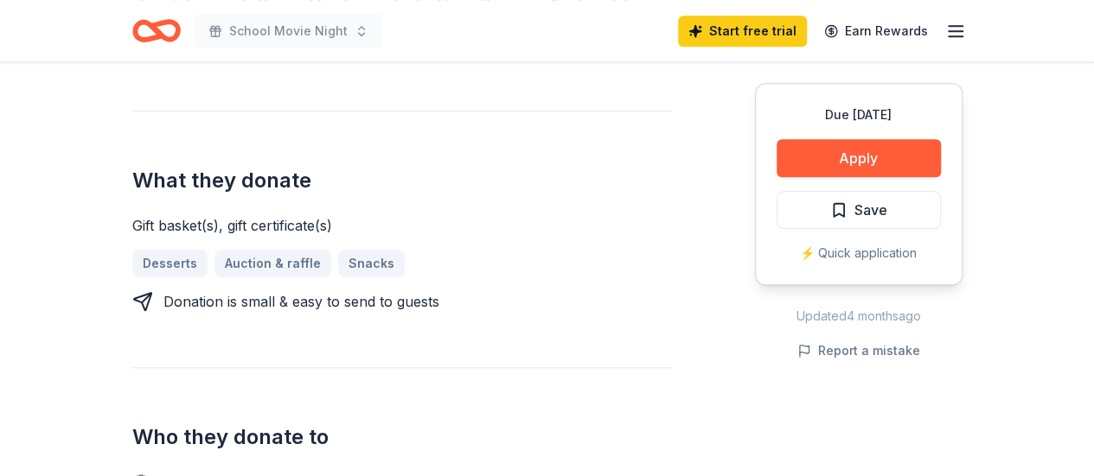
scroll to position [621, 0]
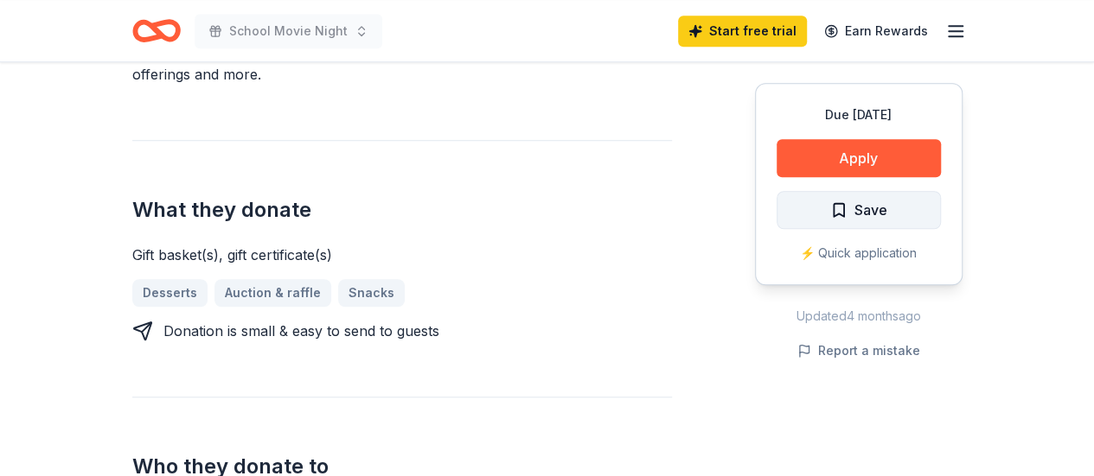
click at [840, 201] on span "Save" at bounding box center [858, 210] width 57 height 22
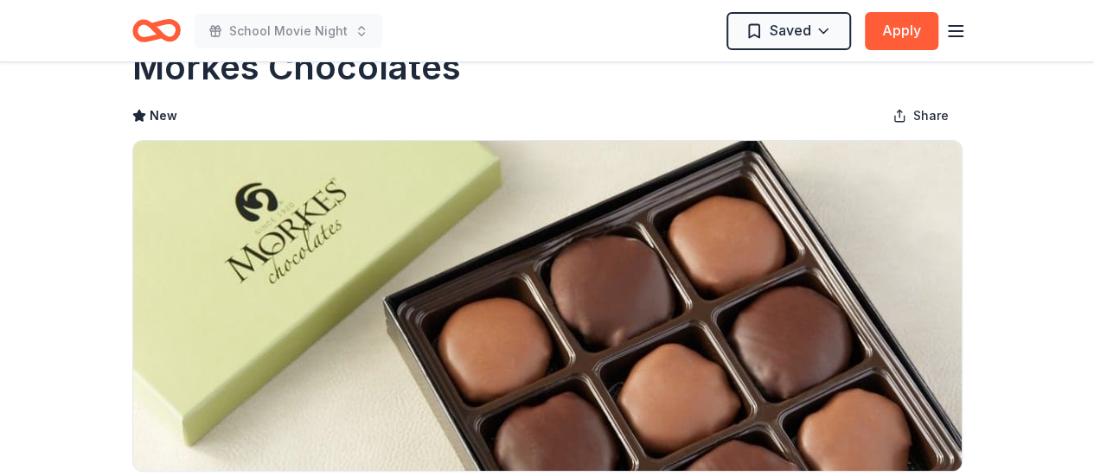
scroll to position [0, 0]
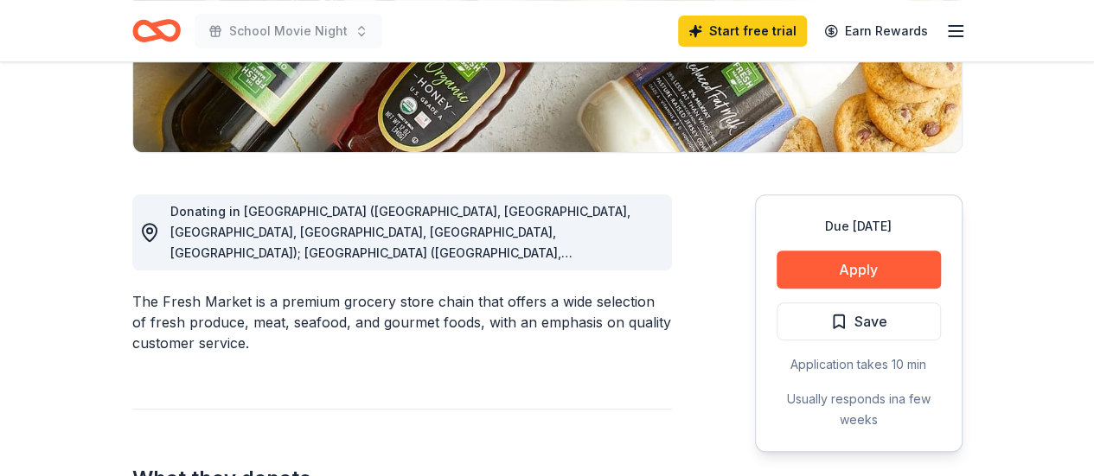
scroll to position [374, 0]
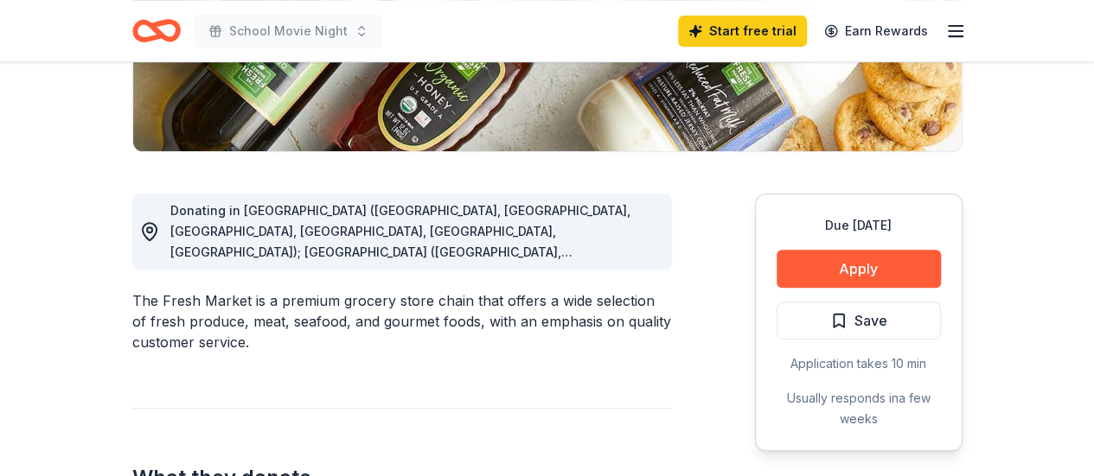
click at [145, 231] on icon at bounding box center [149, 231] width 21 height 21
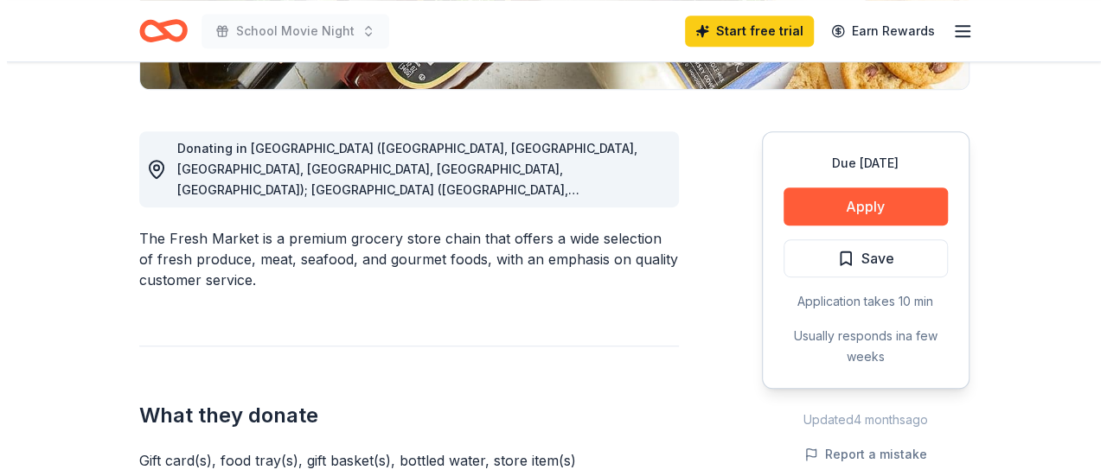
scroll to position [437, 0]
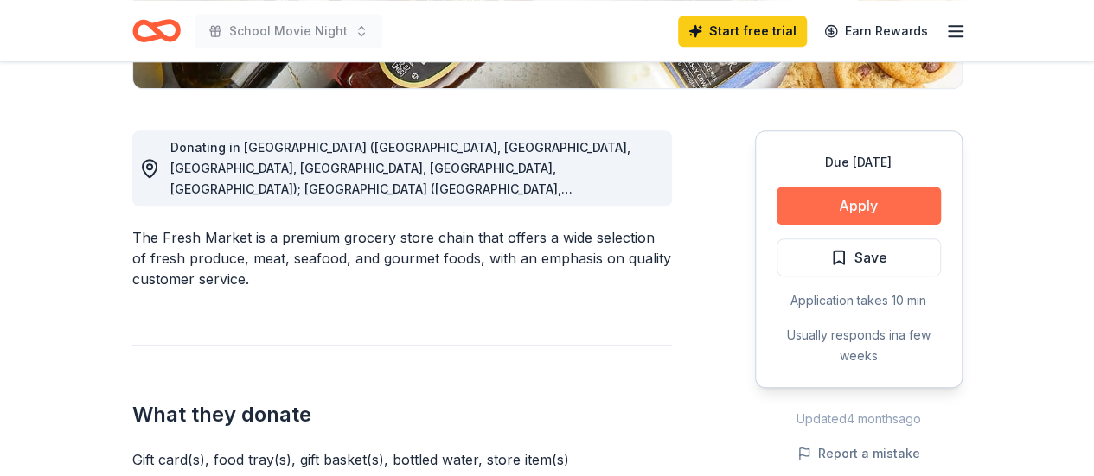
click at [814, 201] on button "Apply" at bounding box center [858, 206] width 164 height 38
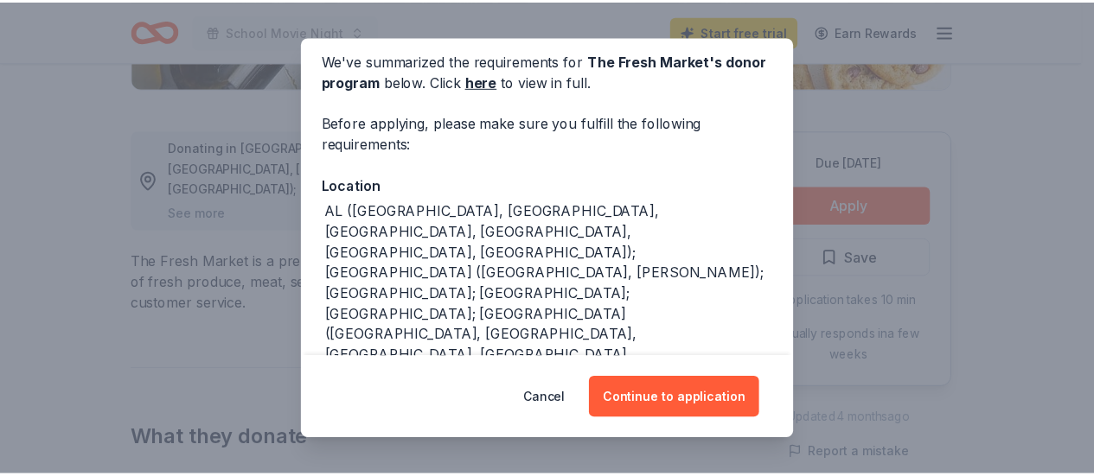
scroll to position [85, 0]
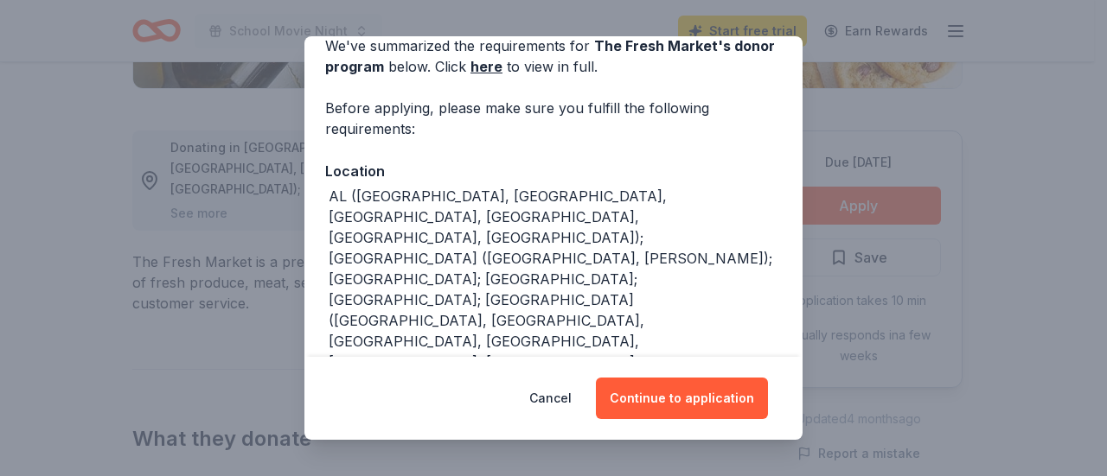
click at [948, 112] on div "Donor Program Requirements We've summarized the requirements for The Fresh Mark…" at bounding box center [553, 238] width 1107 height 476
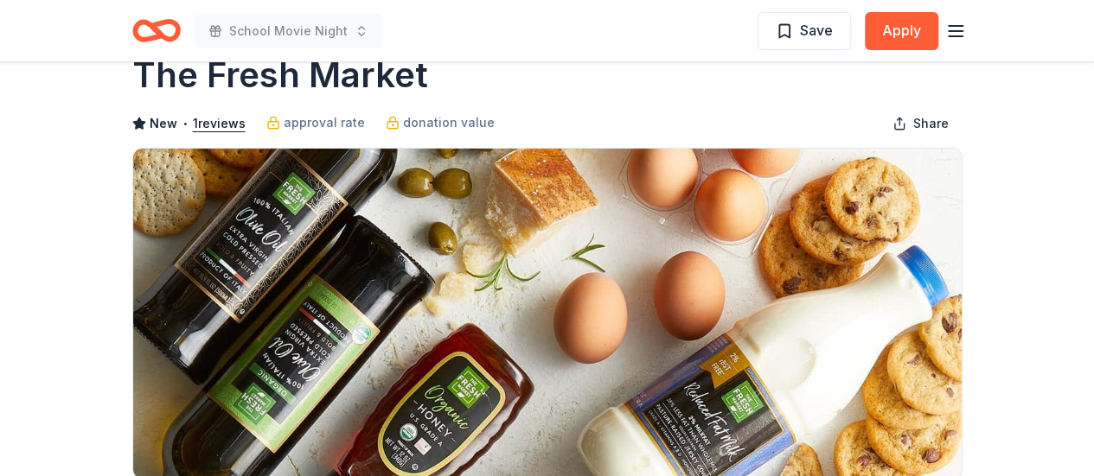
scroll to position [0, 0]
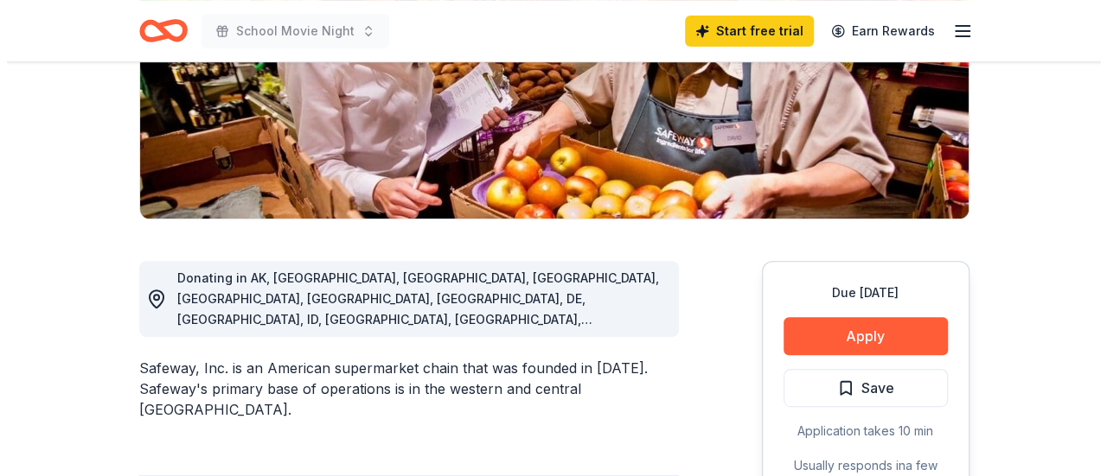
scroll to position [307, 0]
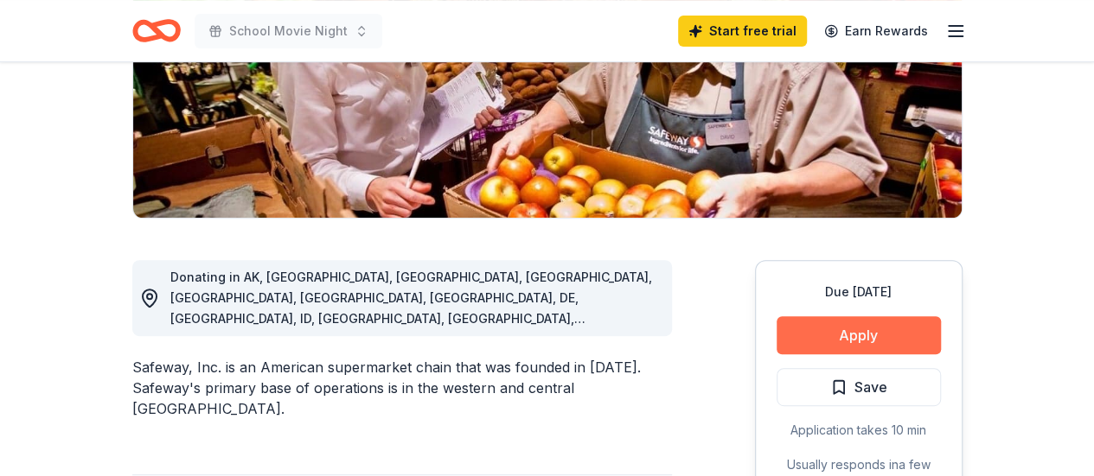
click at [801, 332] on button "Apply" at bounding box center [858, 335] width 164 height 38
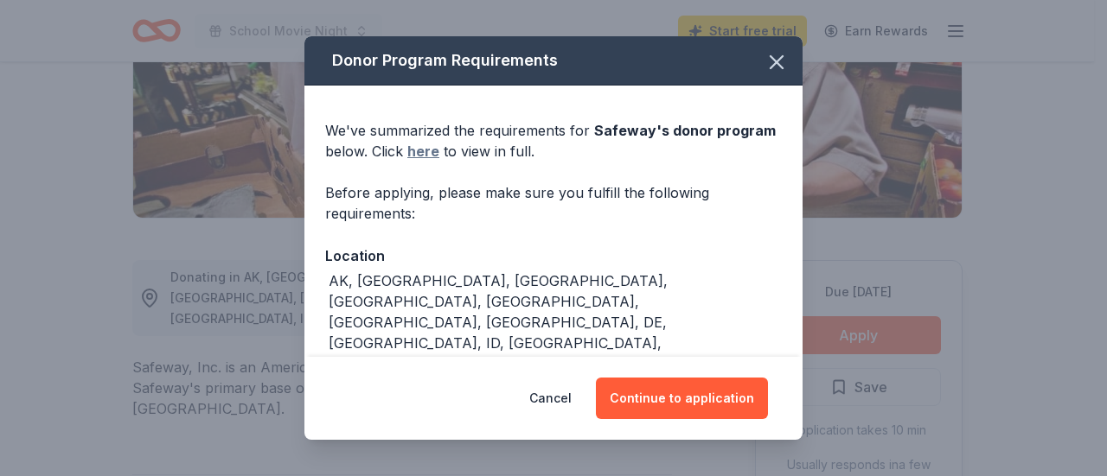
click at [418, 144] on link "here" at bounding box center [423, 151] width 32 height 21
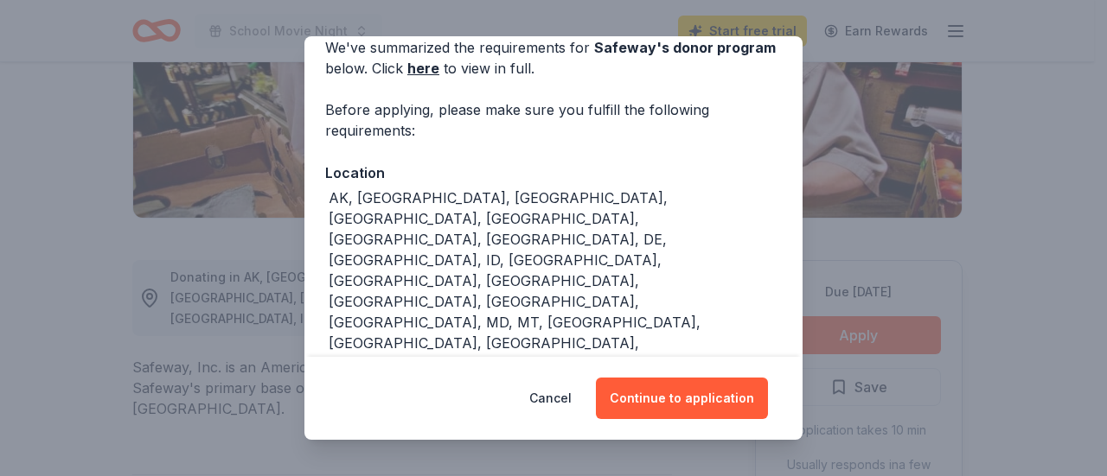
scroll to position [0, 0]
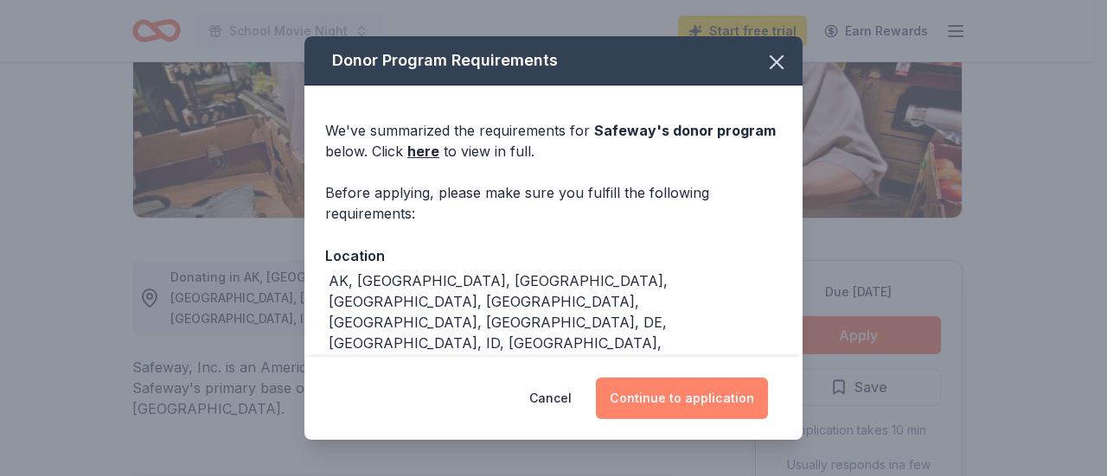
click at [642, 394] on button "Continue to application" at bounding box center [682, 399] width 172 height 42
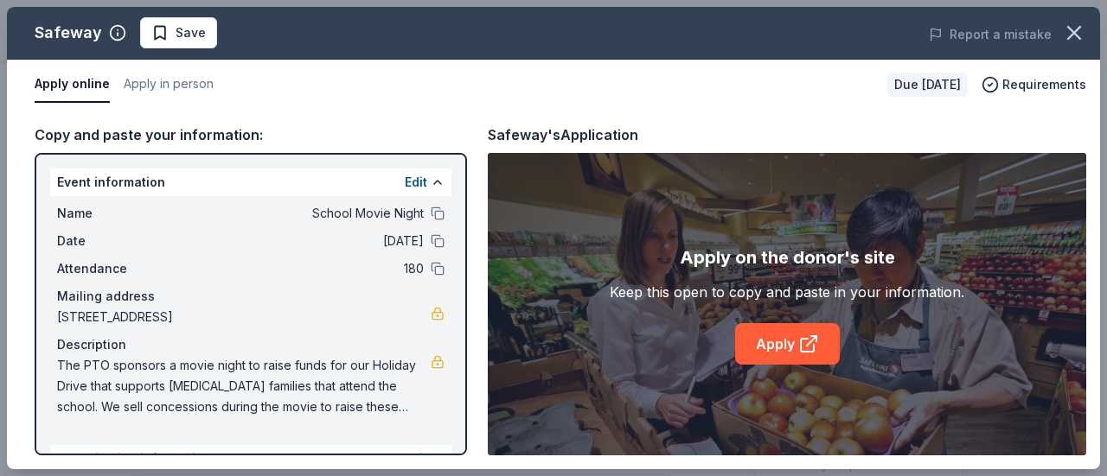
drag, startPoint x: 435, startPoint y: 368, endPoint x: 391, endPoint y: 336, distance: 54.5
click at [391, 336] on div "Description" at bounding box center [250, 345] width 387 height 21
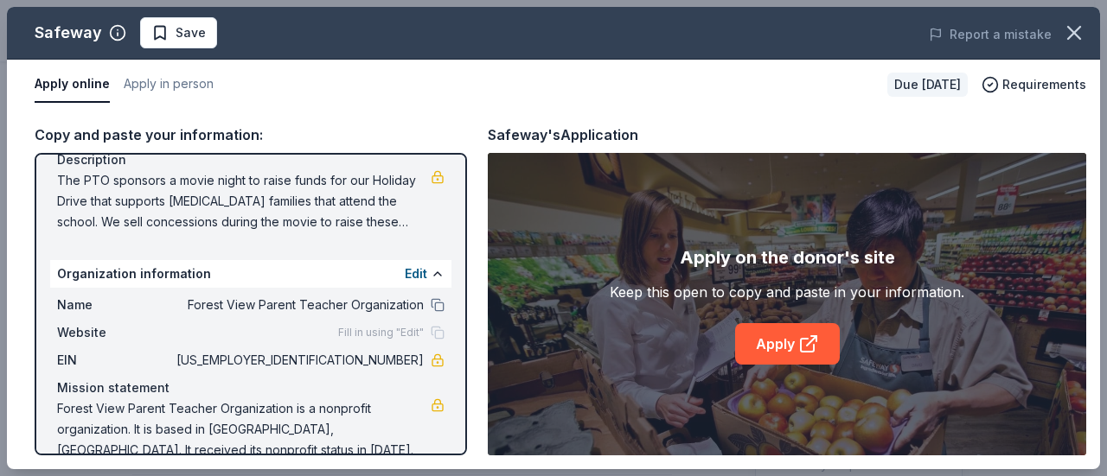
scroll to position [213, 0]
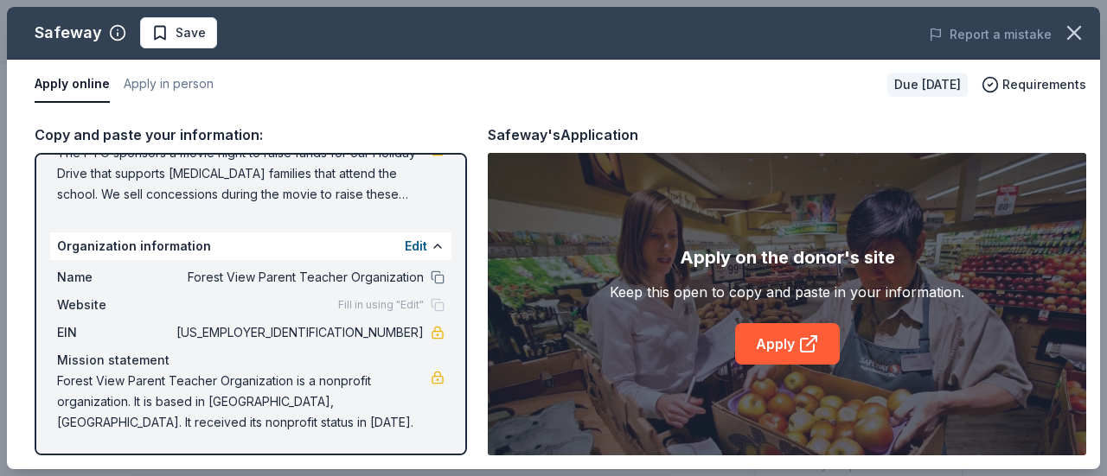
click at [425, 112] on div "Copy and paste your information: Event information Edit Name School Movie Night…" at bounding box center [553, 290] width 1093 height 360
click at [209, 133] on div "Copy and paste your information:" at bounding box center [251, 135] width 432 height 22
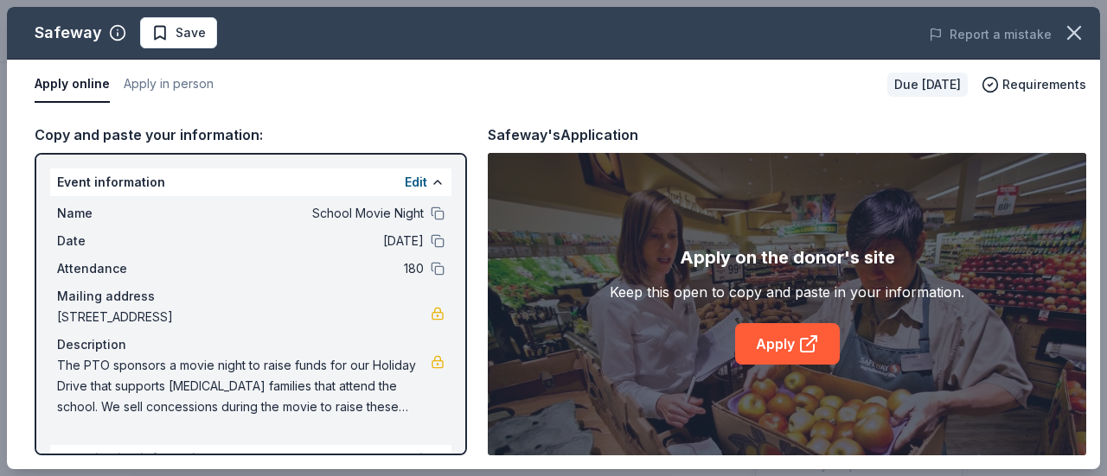
click at [415, 182] on div "Edit" at bounding box center [425, 182] width 40 height 21
click at [806, 356] on link "Apply" at bounding box center [787, 344] width 105 height 42
click at [1080, 30] on icon "button" at bounding box center [1074, 33] width 24 height 24
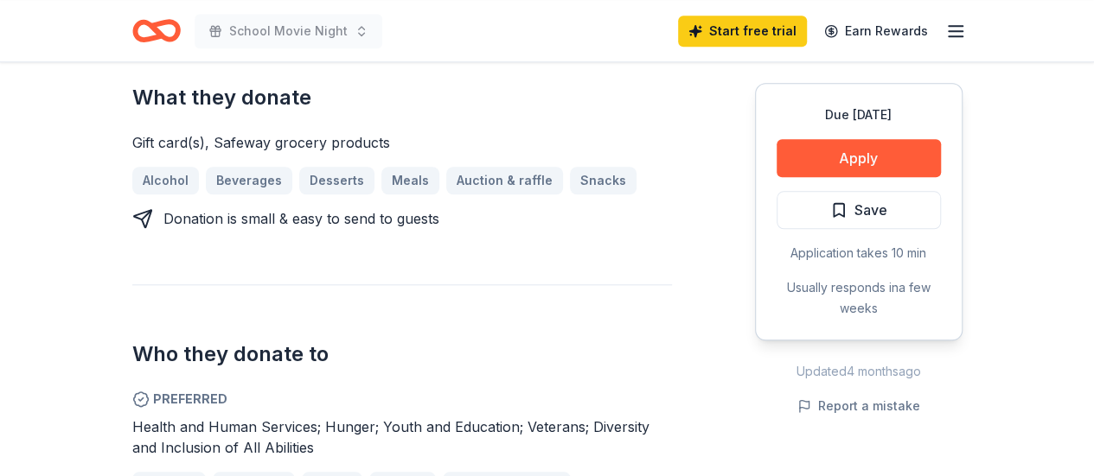
scroll to position [715, 0]
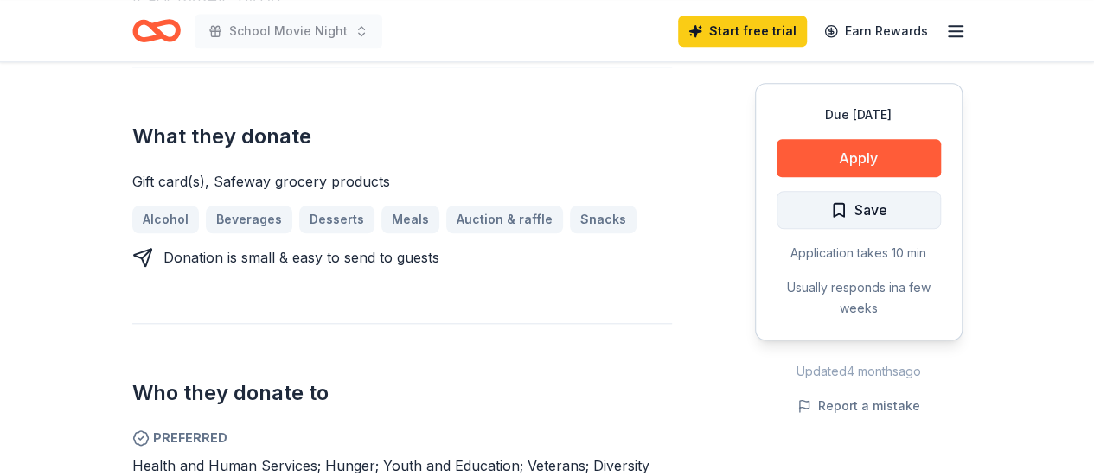
click at [815, 208] on button "Save" at bounding box center [858, 210] width 164 height 38
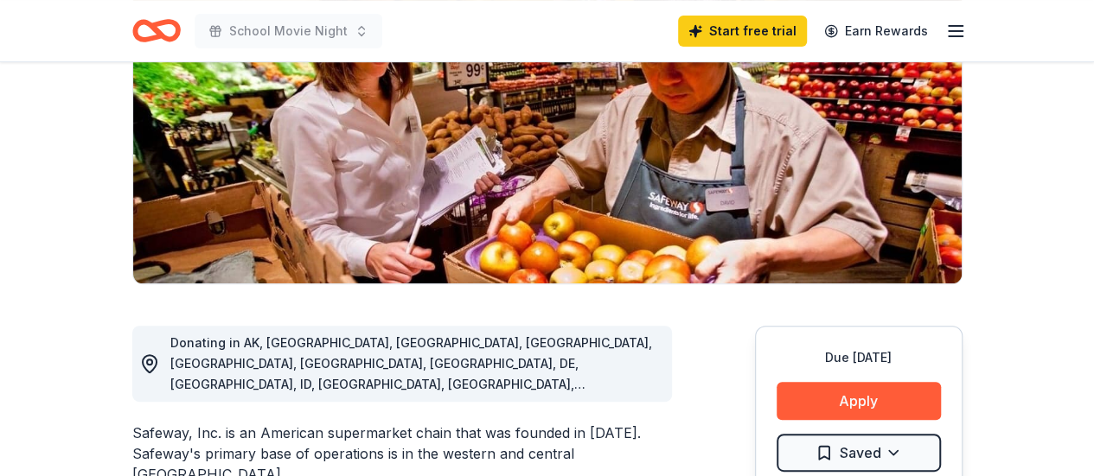
scroll to position [0, 0]
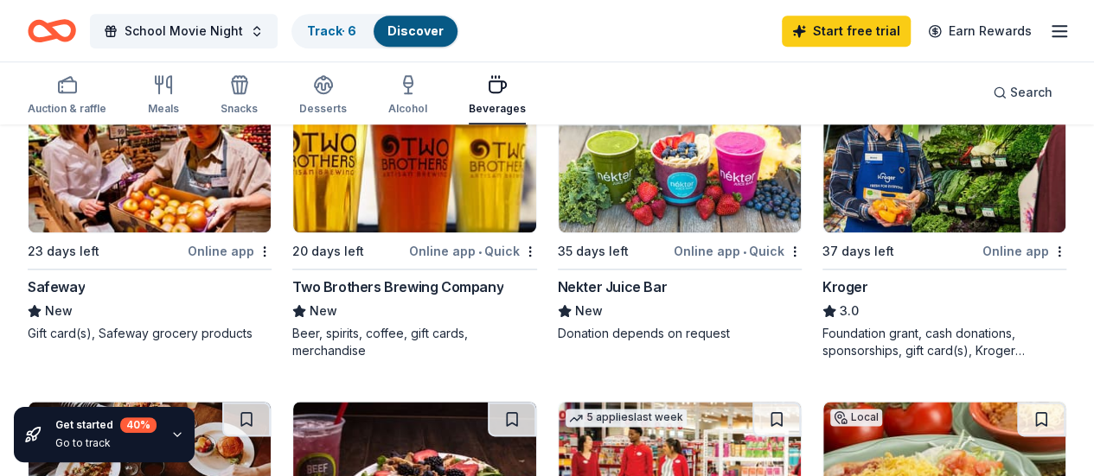
scroll to position [904, 0]
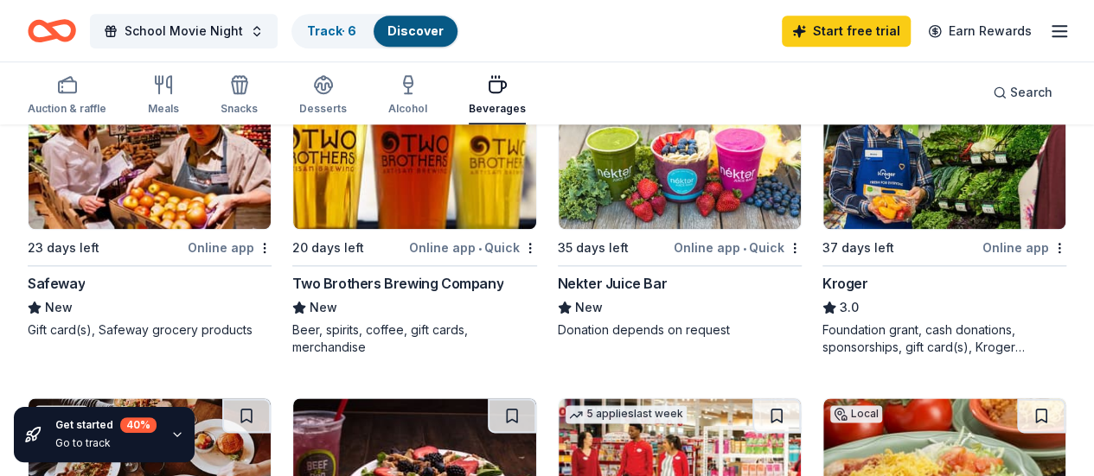
click at [822, 294] on div "Kroger" at bounding box center [845, 283] width 46 height 21
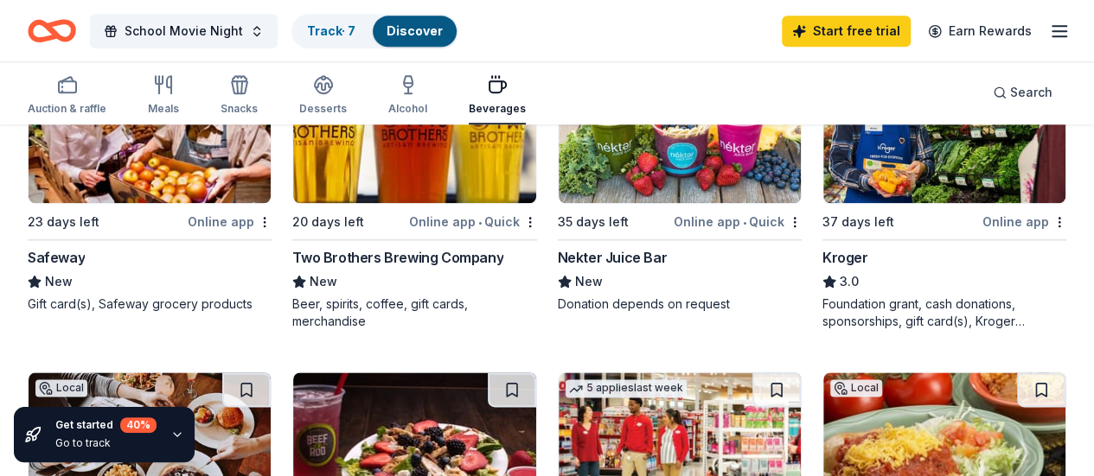
scroll to position [925, 0]
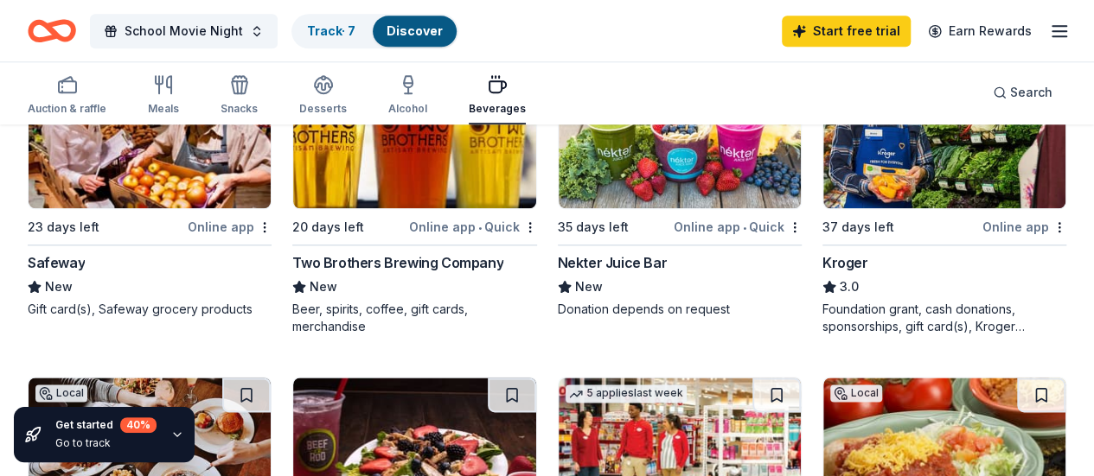
click at [801, 378] on img at bounding box center [680, 460] width 242 height 164
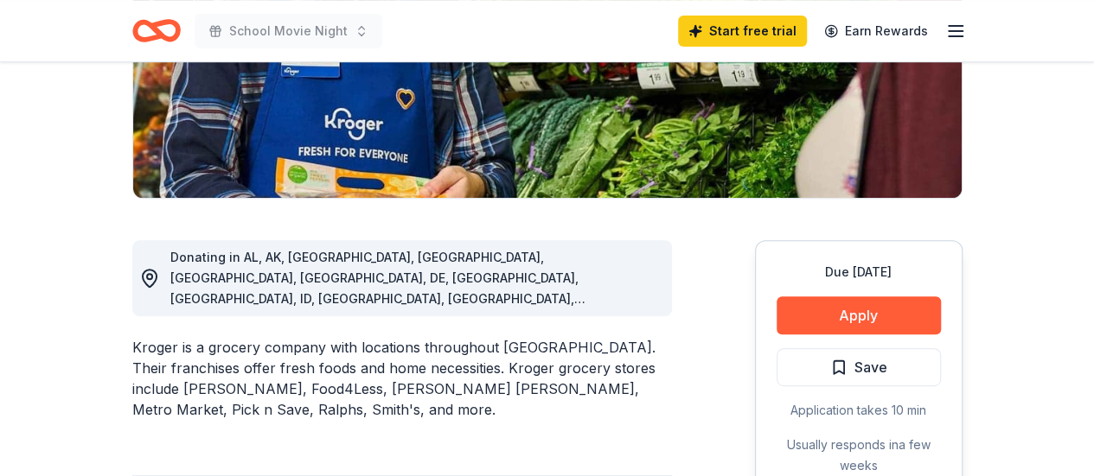
scroll to position [326, 0]
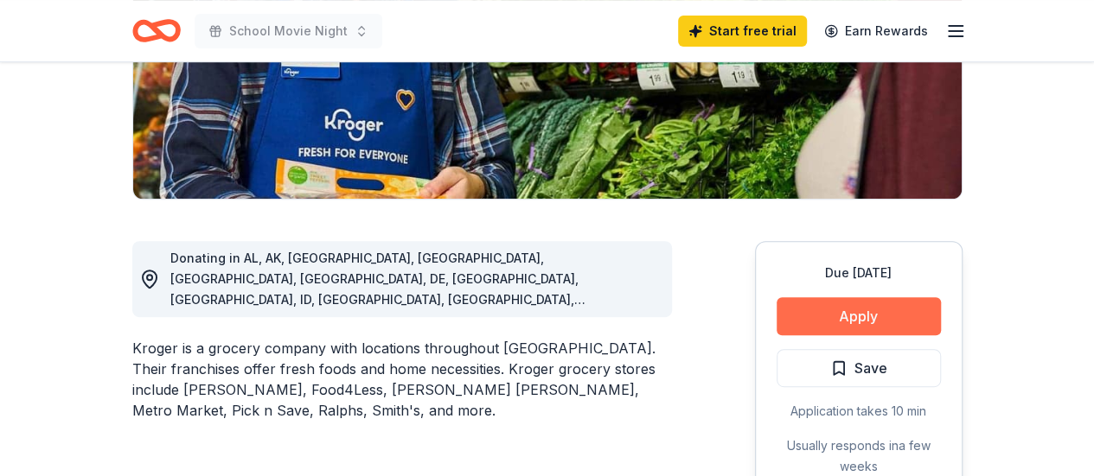
click at [804, 316] on button "Apply" at bounding box center [858, 316] width 164 height 38
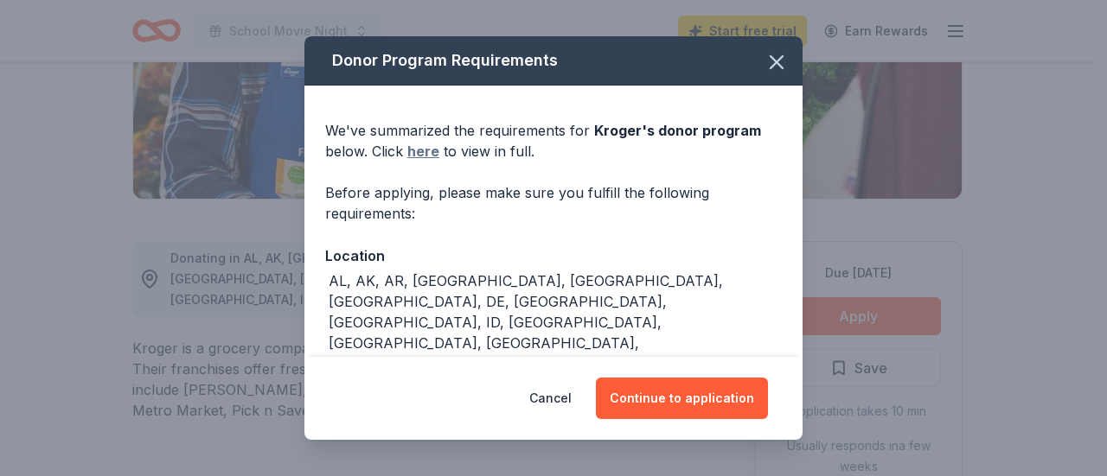
click at [425, 151] on link "here" at bounding box center [423, 151] width 32 height 21
click at [764, 61] on icon "button" at bounding box center [776, 62] width 24 height 24
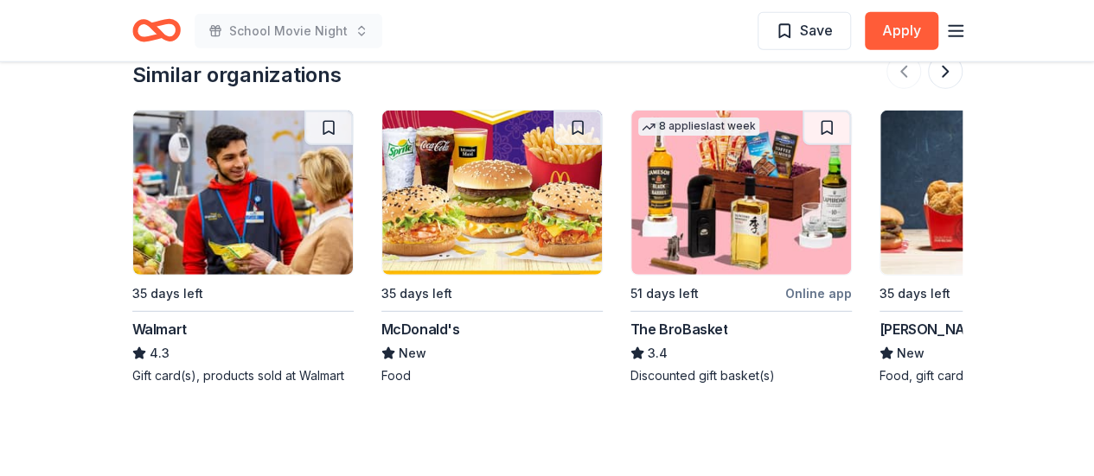
scroll to position [2277, 0]
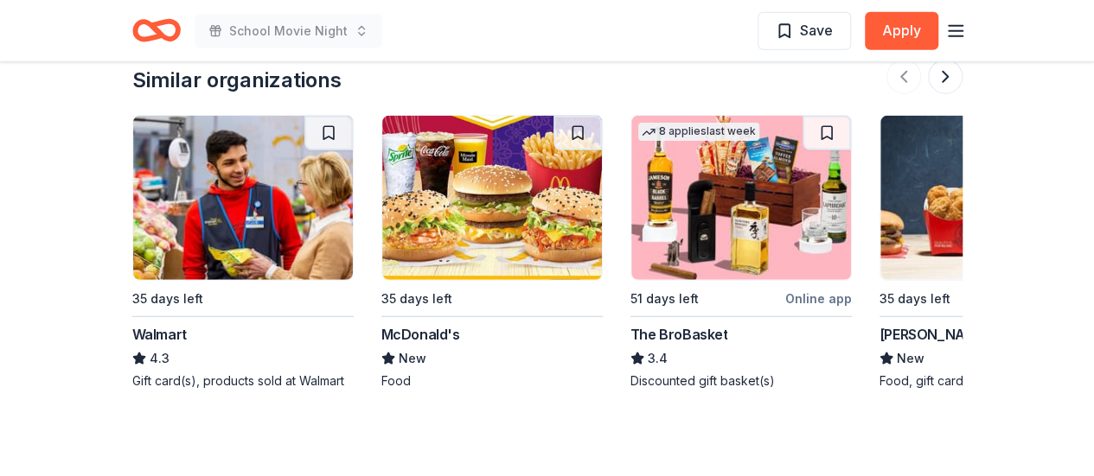
click at [197, 289] on div "35 days left" at bounding box center [167, 299] width 71 height 21
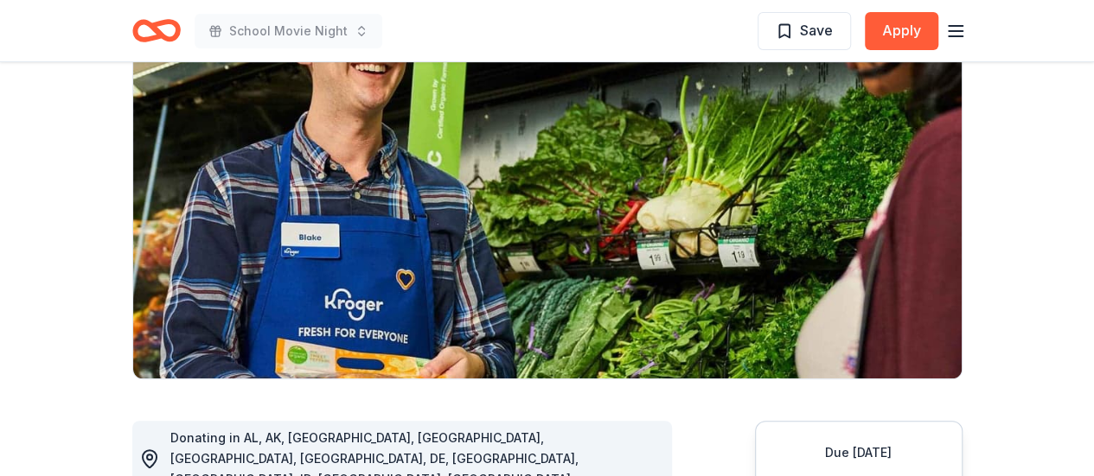
scroll to position [0, 0]
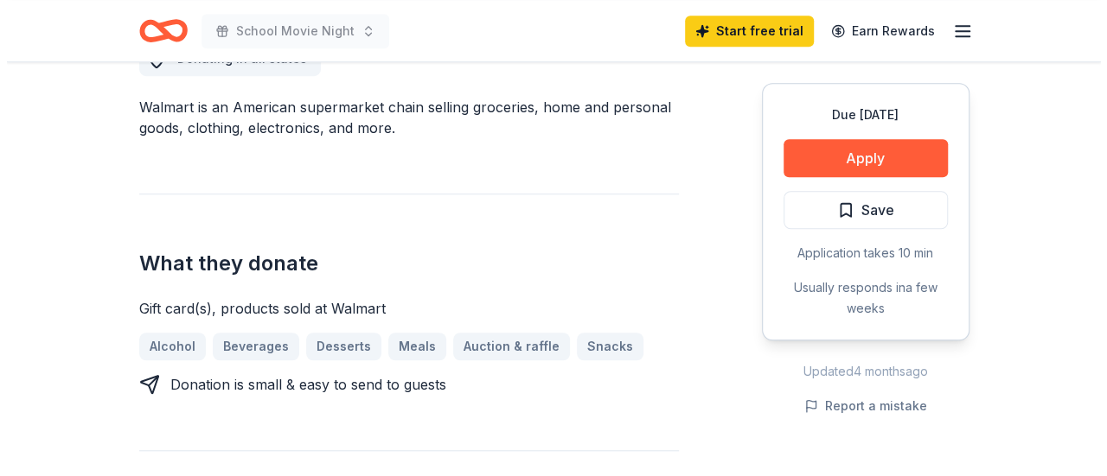
scroll to position [514, 0]
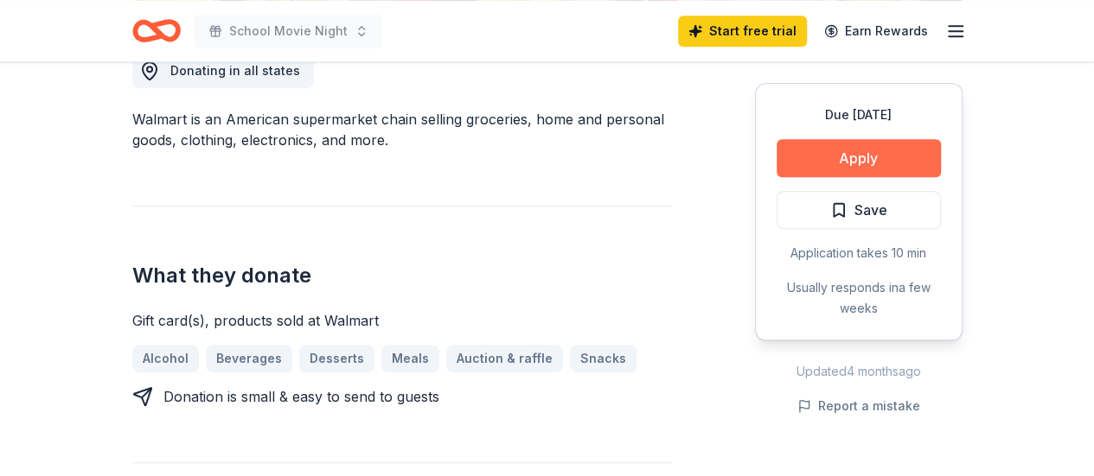
click at [839, 164] on button "Apply" at bounding box center [858, 158] width 164 height 38
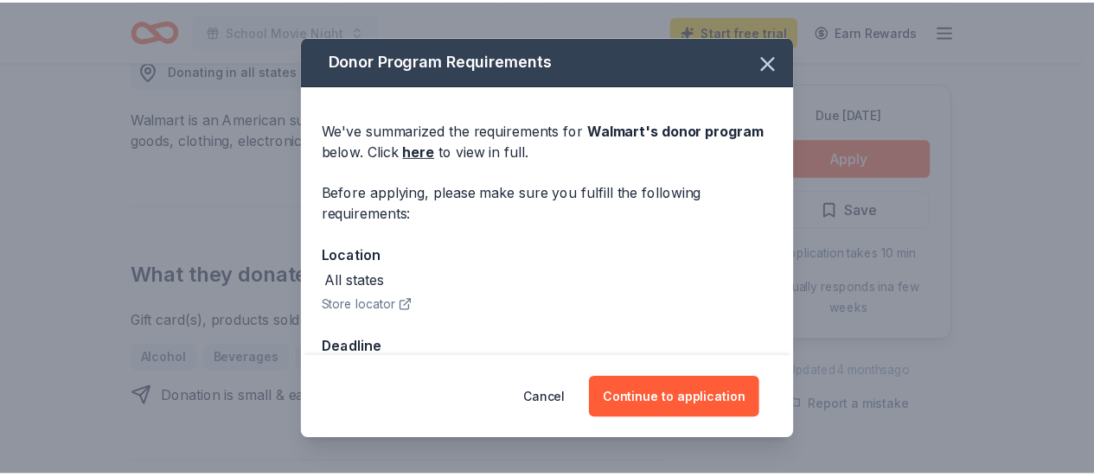
scroll to position [50, 0]
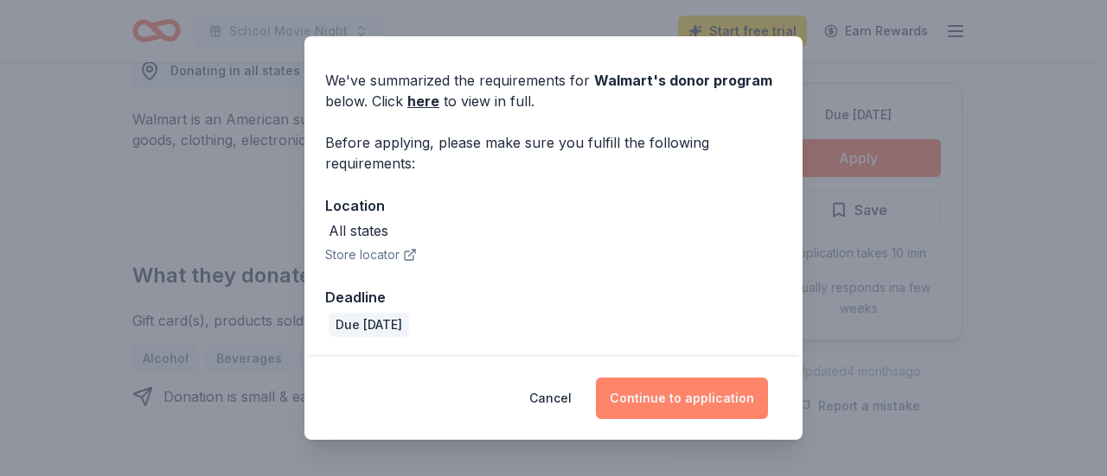
click at [702, 409] on button "Continue to application" at bounding box center [682, 399] width 172 height 42
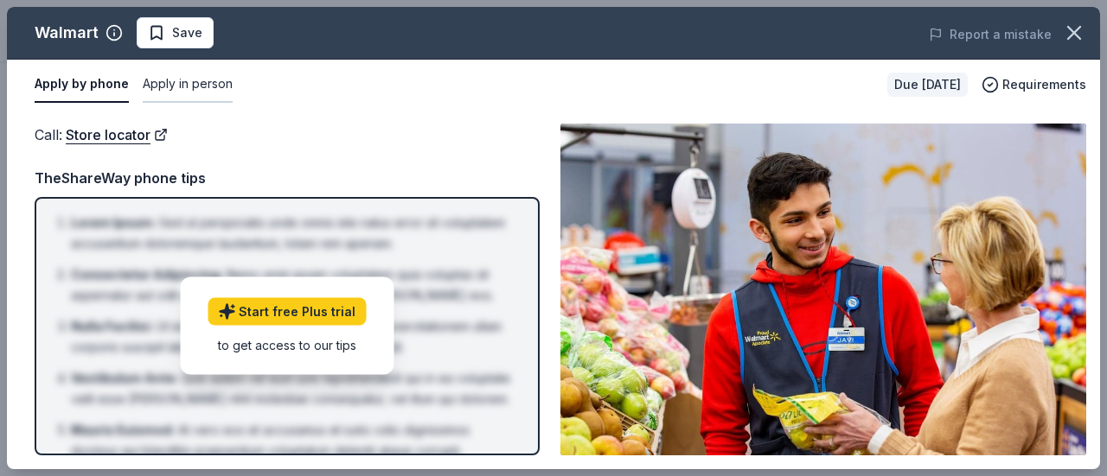
click at [159, 82] on button "Apply in person" at bounding box center [188, 85] width 90 height 36
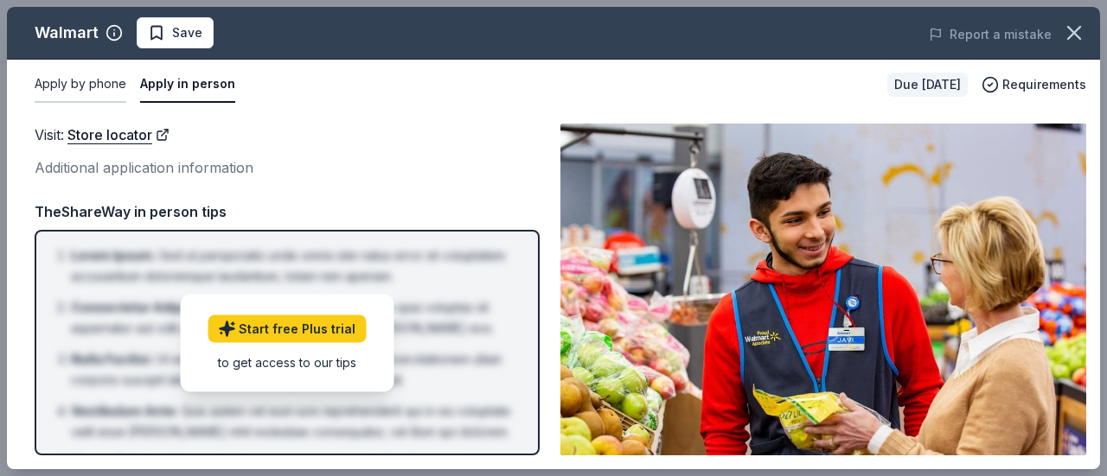
click at [90, 82] on button "Apply by phone" at bounding box center [81, 85] width 92 height 36
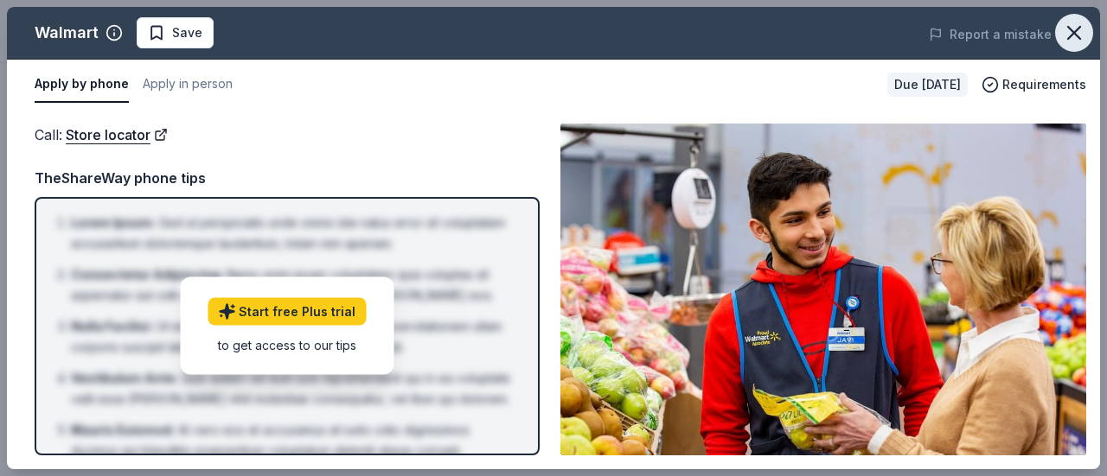
click at [1067, 32] on icon "button" at bounding box center [1074, 33] width 24 height 24
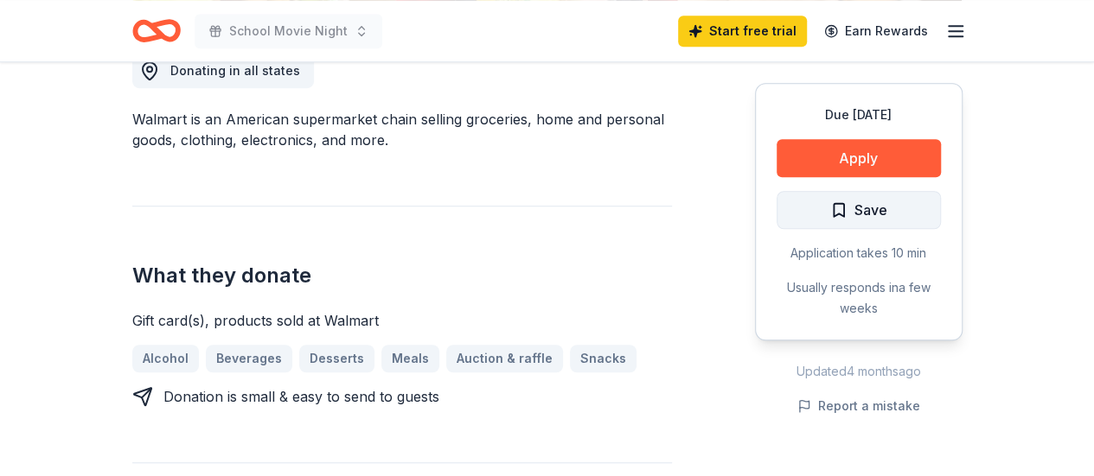
click at [859, 205] on span "Save" at bounding box center [870, 210] width 33 height 22
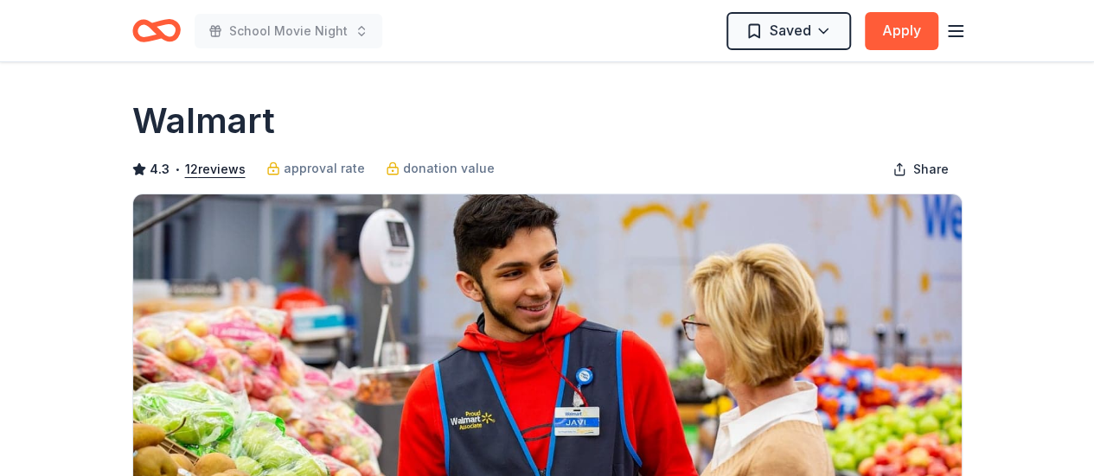
scroll to position [113, 0]
